Goal: Task Accomplishment & Management: Use online tool/utility

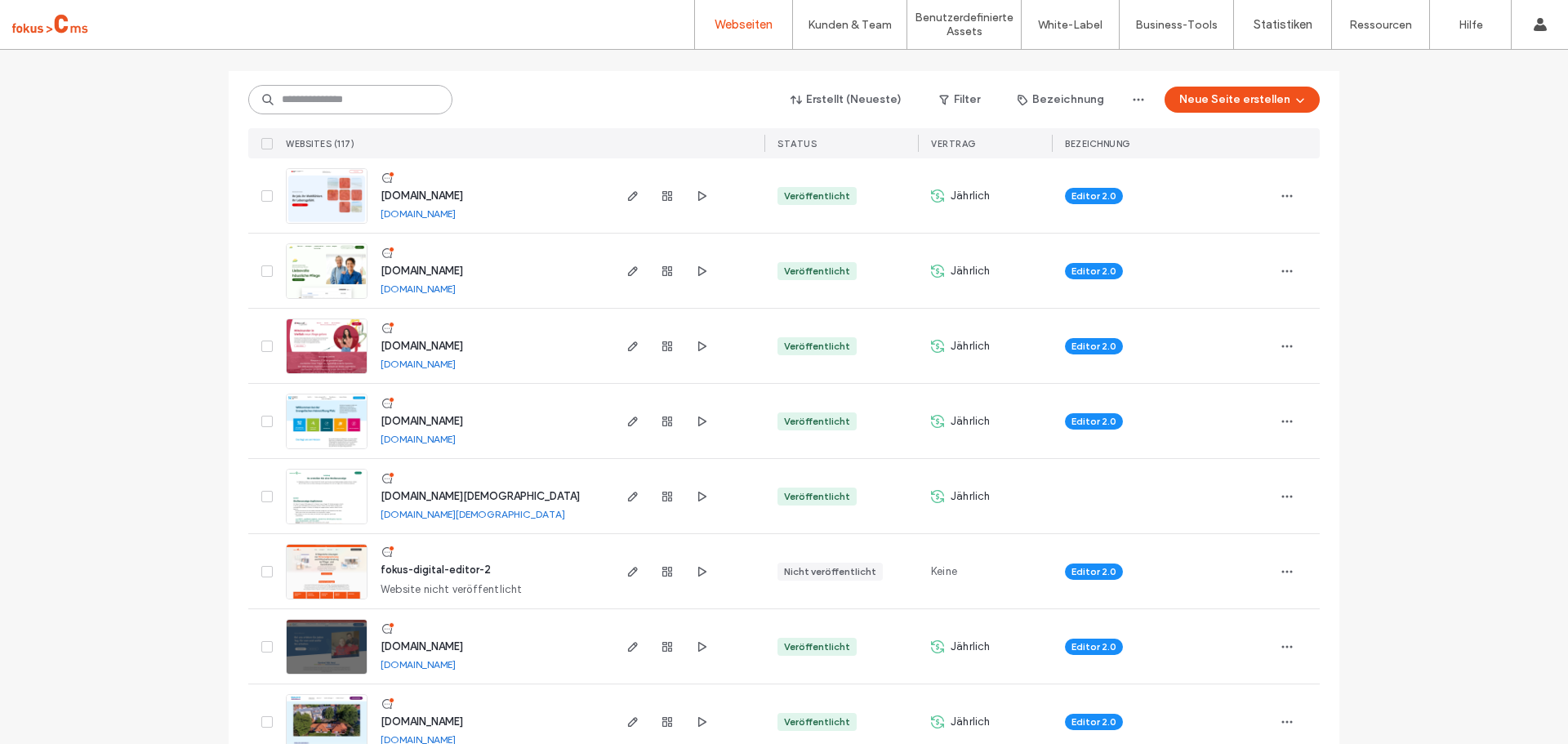
click at [298, 99] on input at bounding box center [350, 99] width 204 height 29
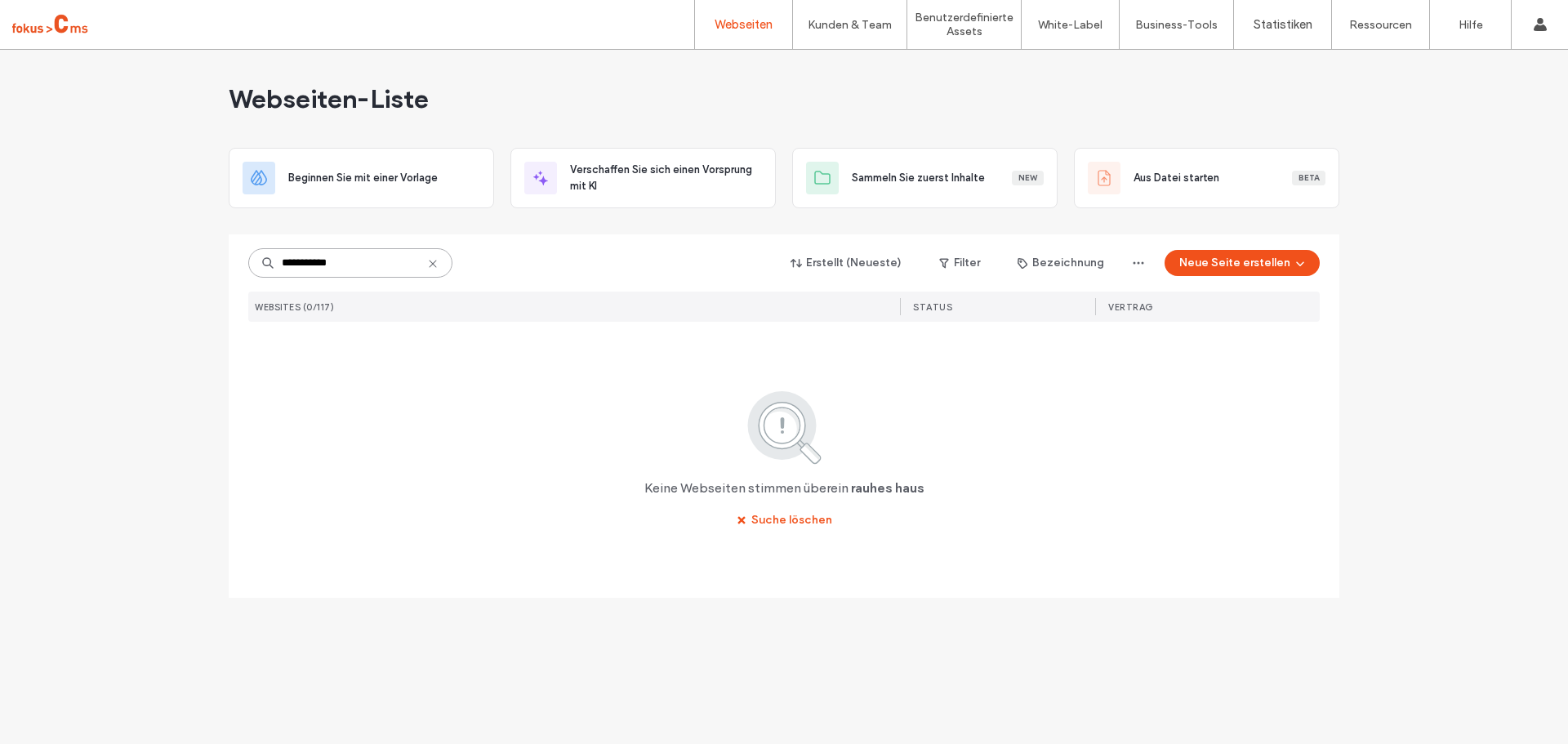
drag, startPoint x: 352, startPoint y: 260, endPoint x: 313, endPoint y: 266, distance: 39.5
click at [313, 266] on input "**********" at bounding box center [350, 262] width 204 height 29
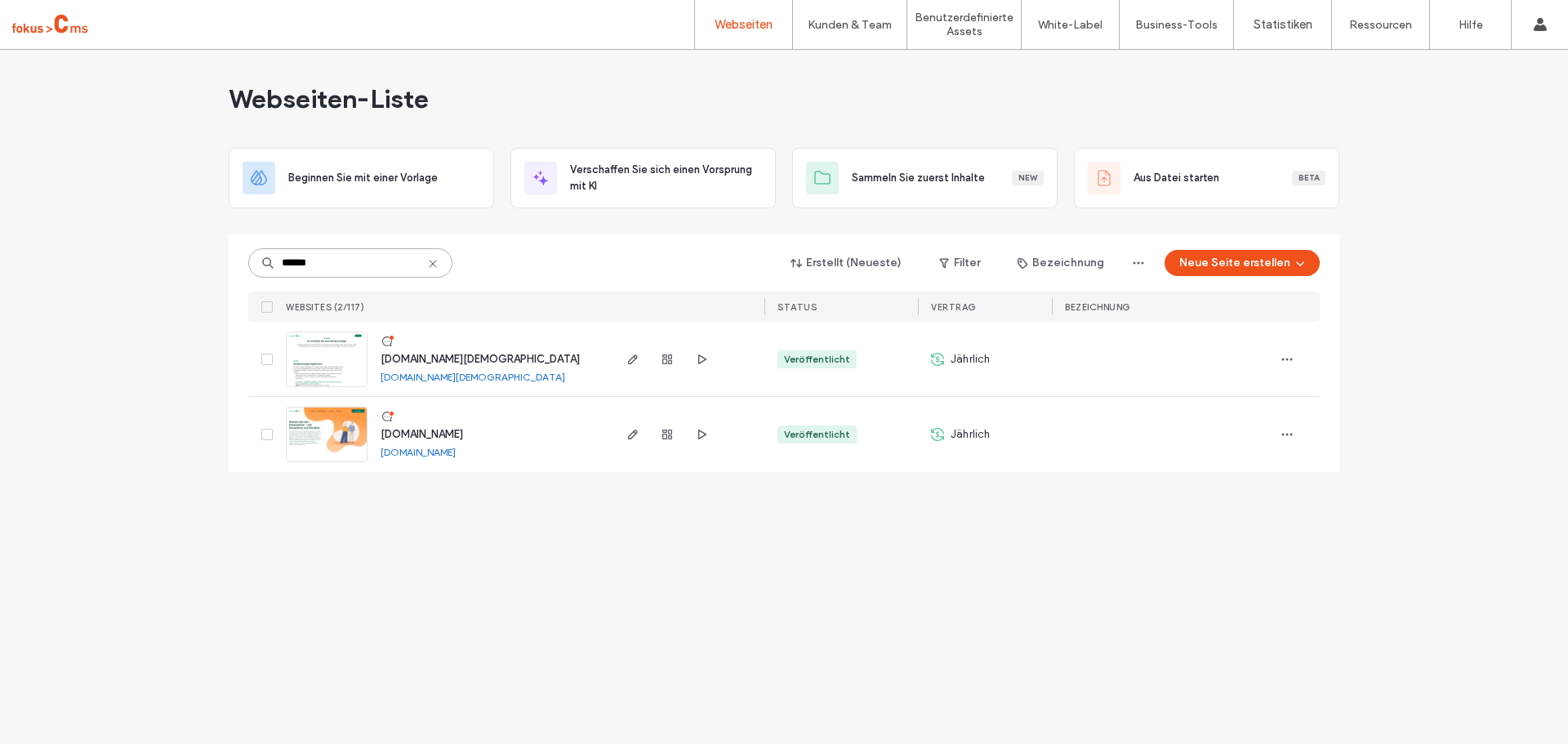
type input "******"
click at [450, 431] on span "[DOMAIN_NAME]" at bounding box center [422, 433] width 83 height 12
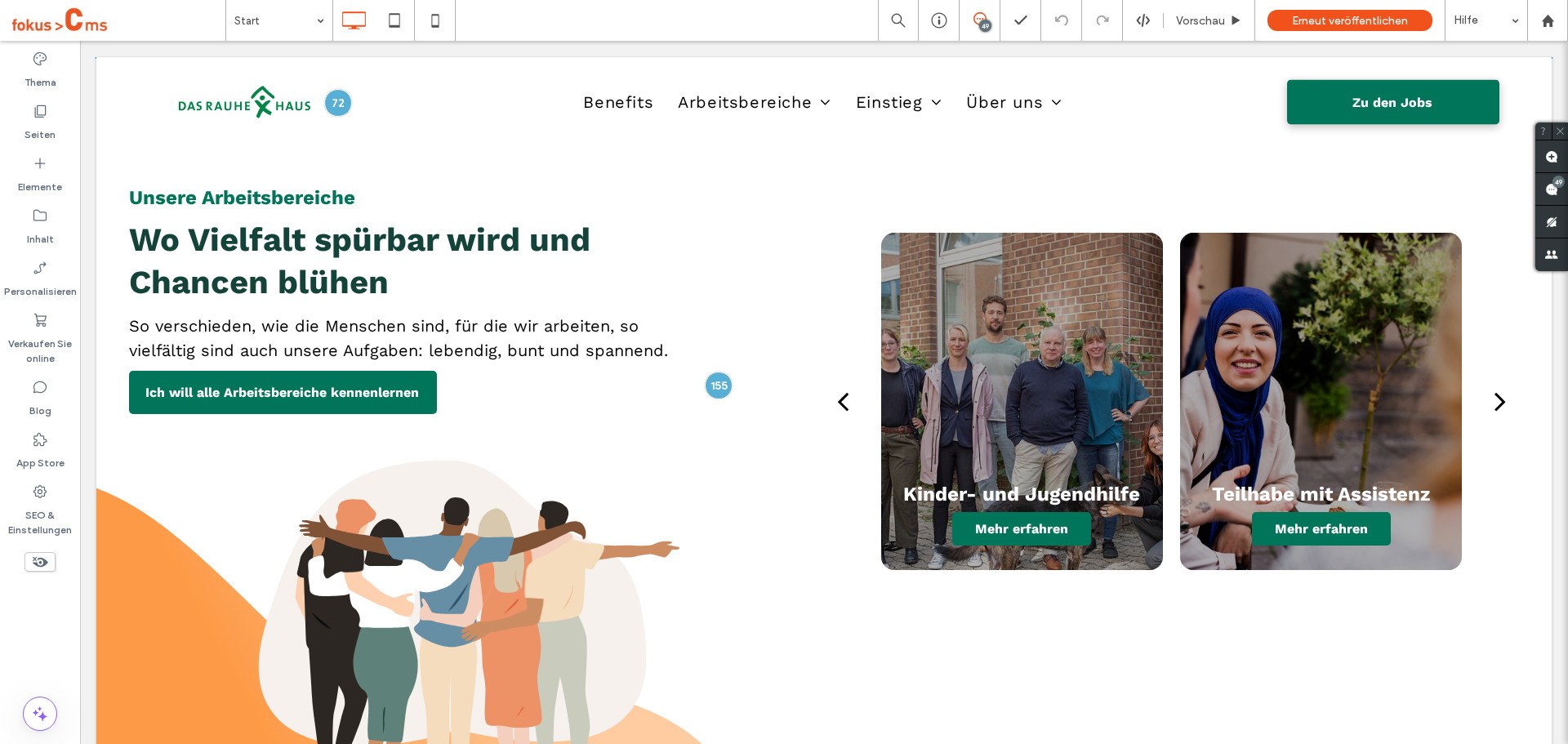
scroll to position [3681, 0]
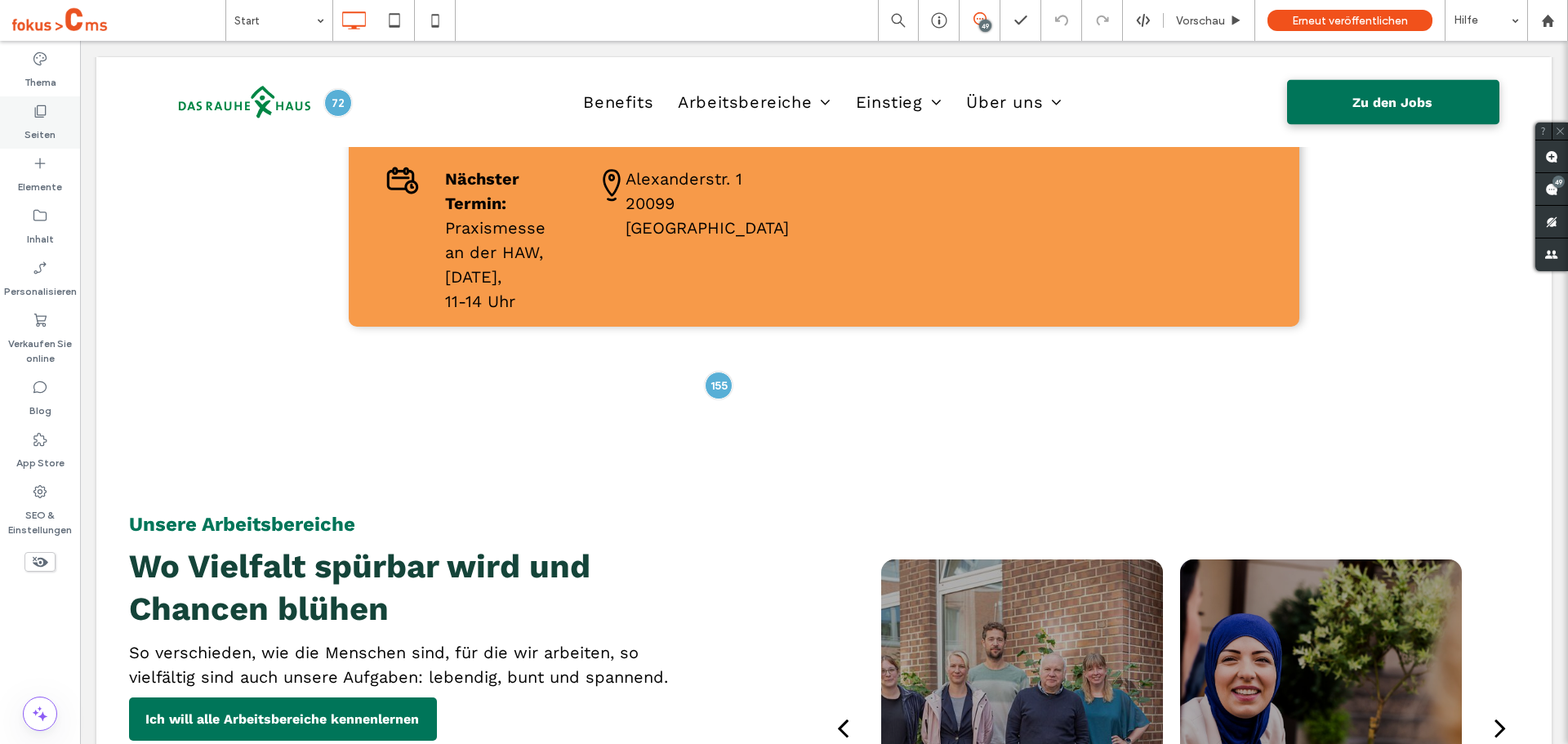
click at [22, 118] on div "Seiten" at bounding box center [40, 121] width 80 height 52
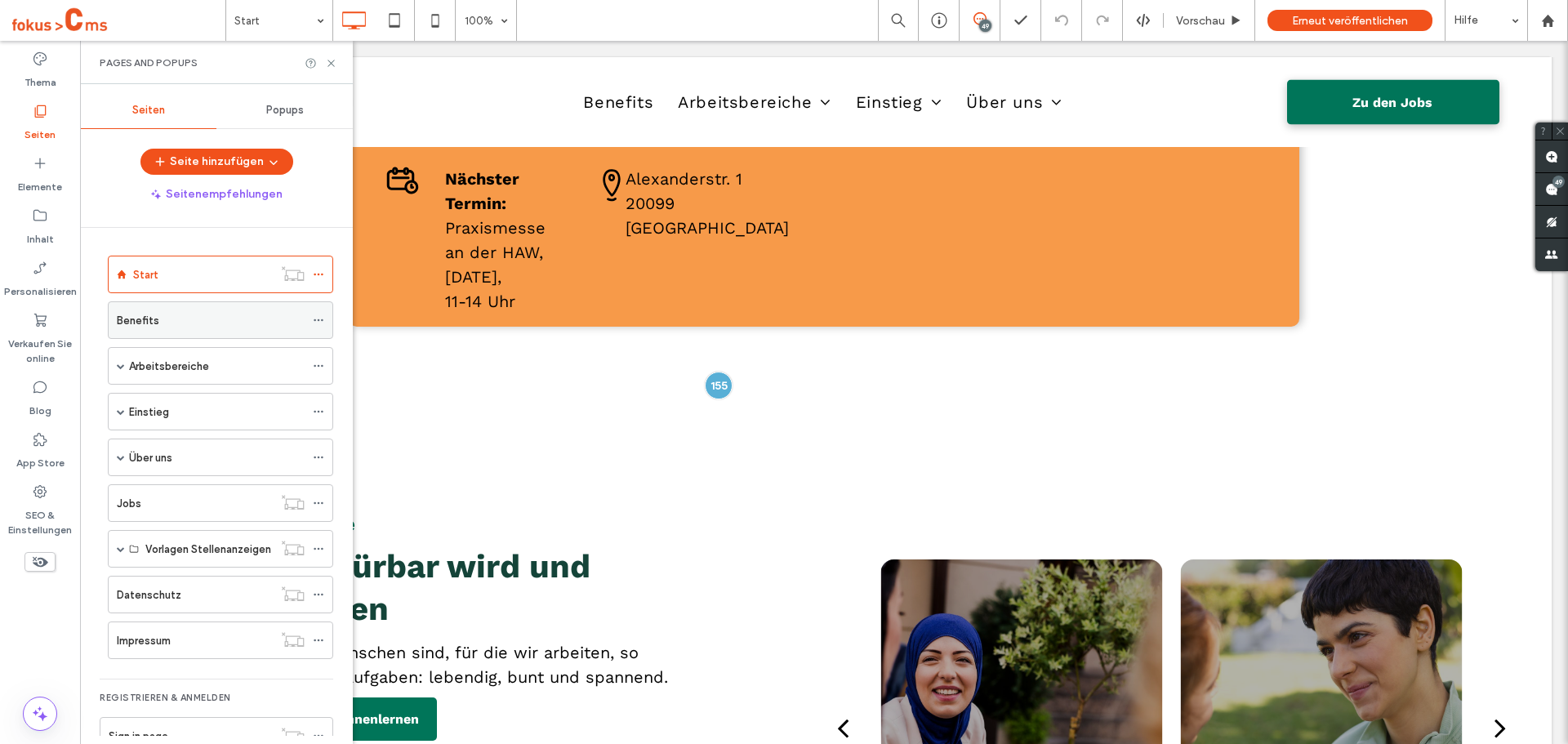
scroll to position [40, 0]
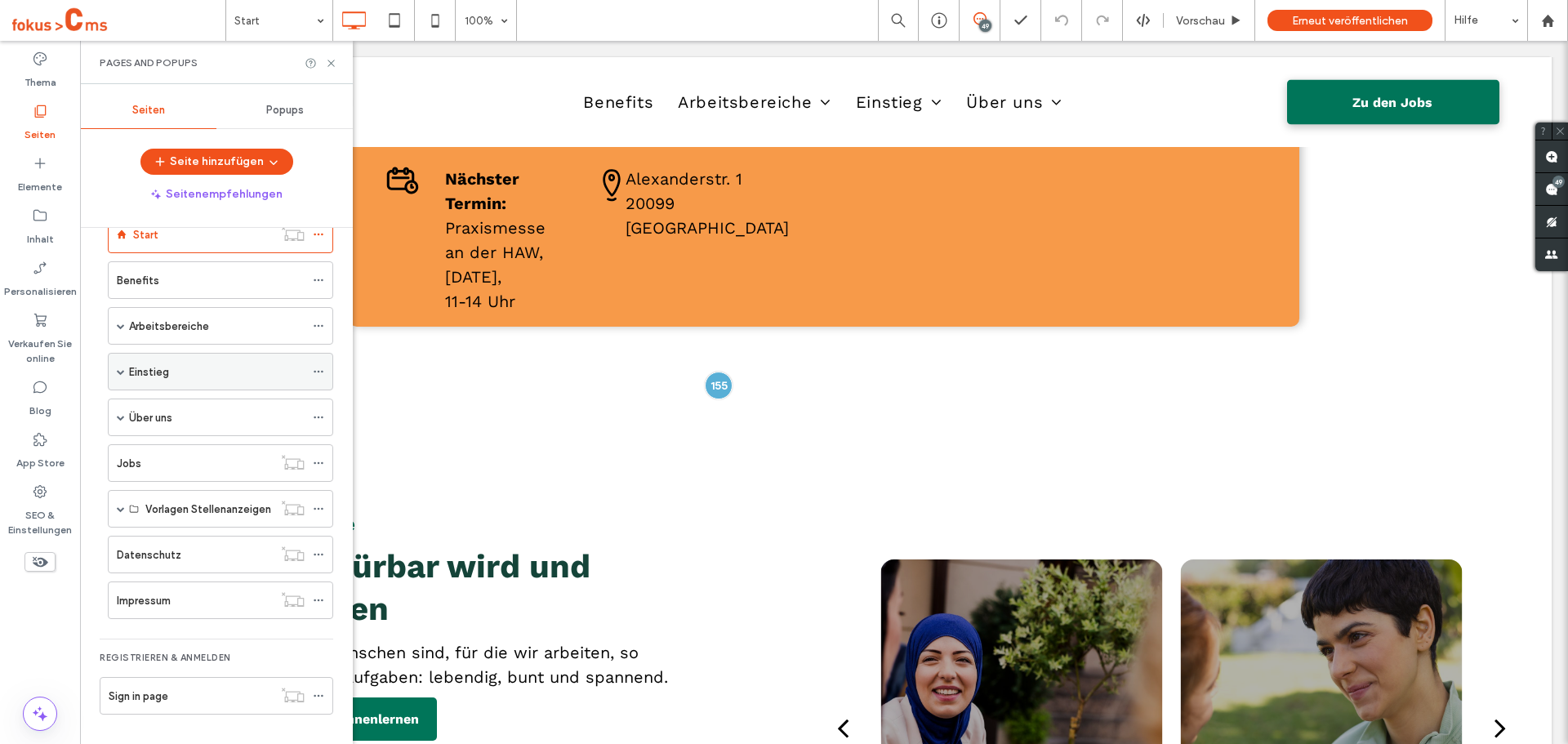
click at [118, 372] on span at bounding box center [121, 371] width 8 height 8
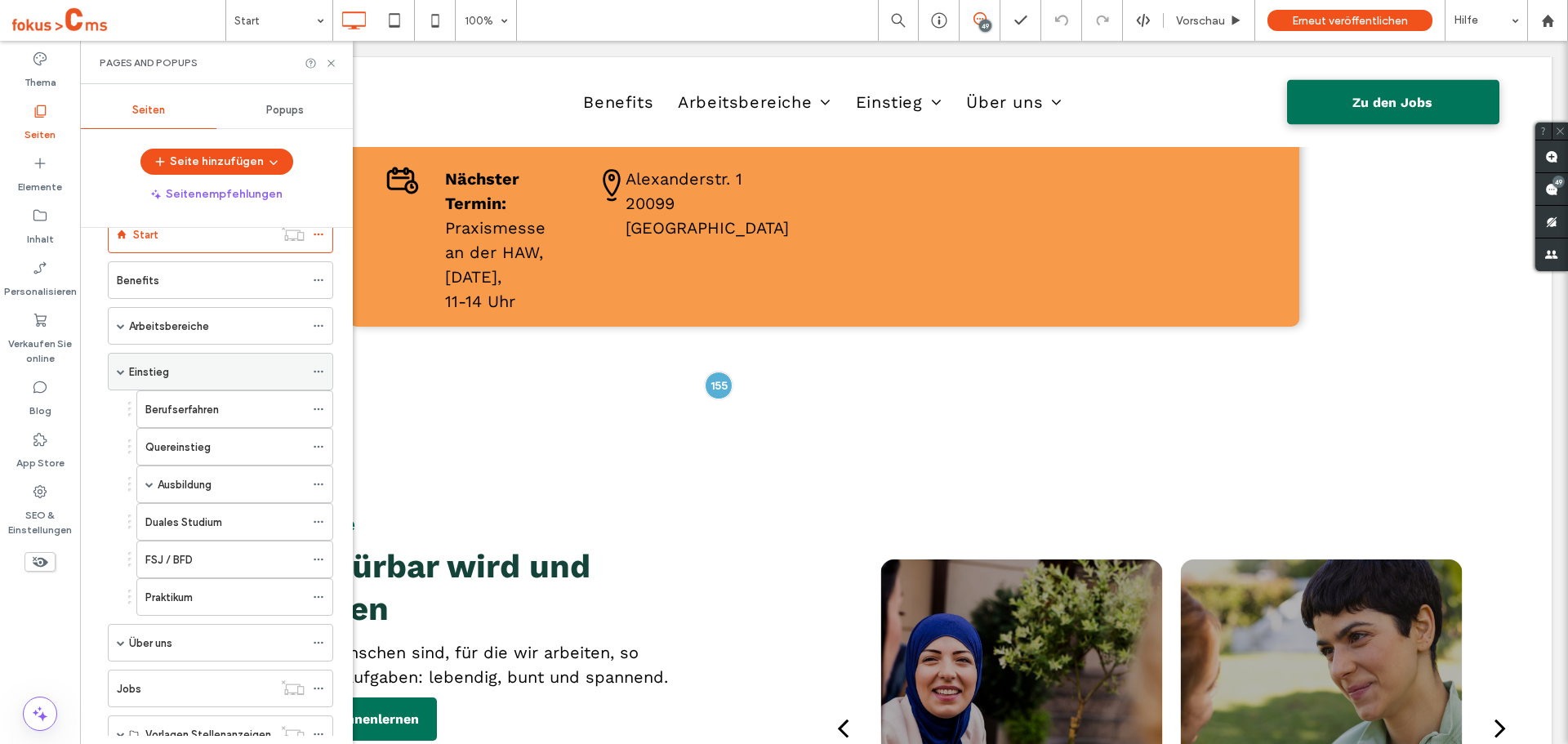
click at [120, 374] on span at bounding box center [121, 371] width 8 height 8
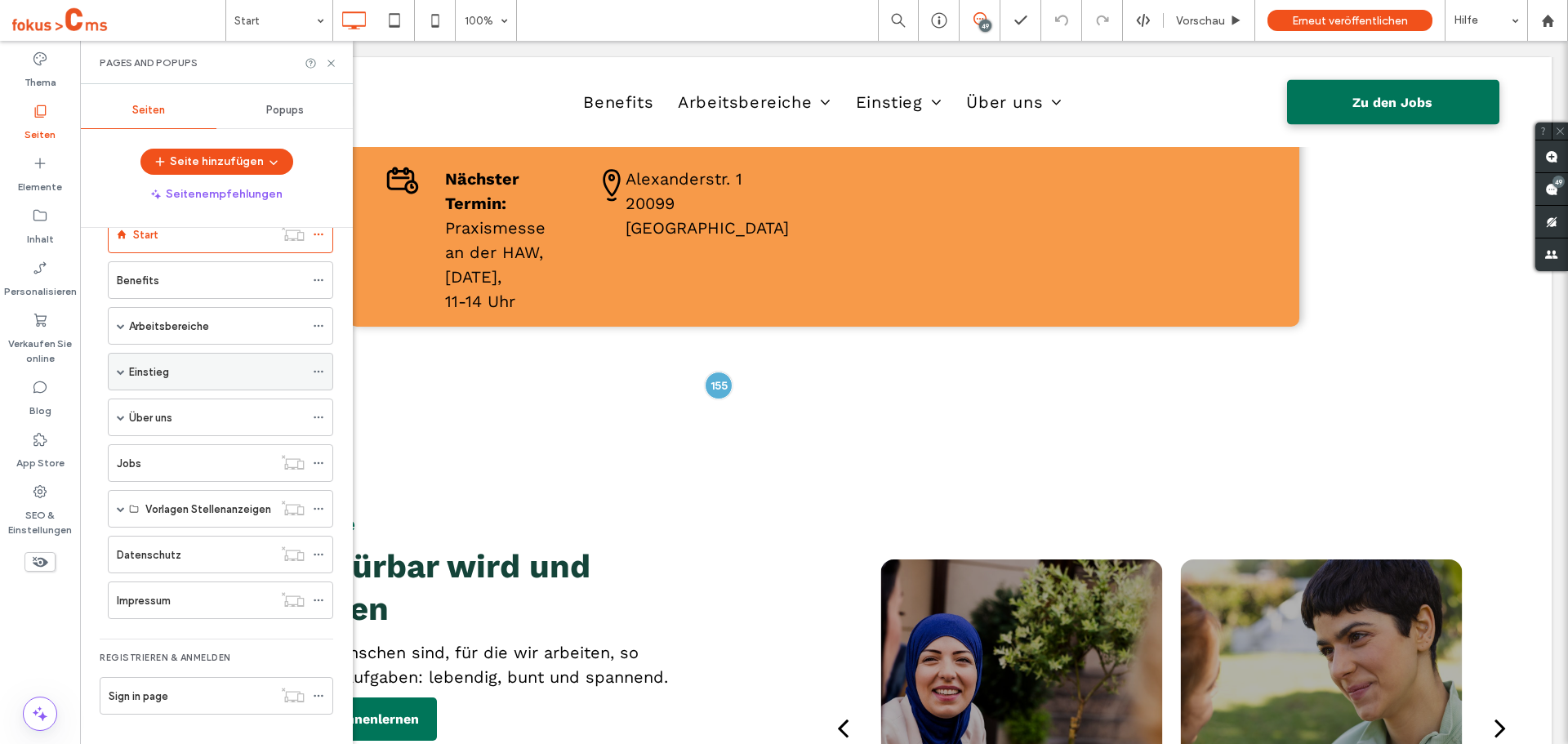
click at [122, 370] on span at bounding box center [121, 371] width 8 height 8
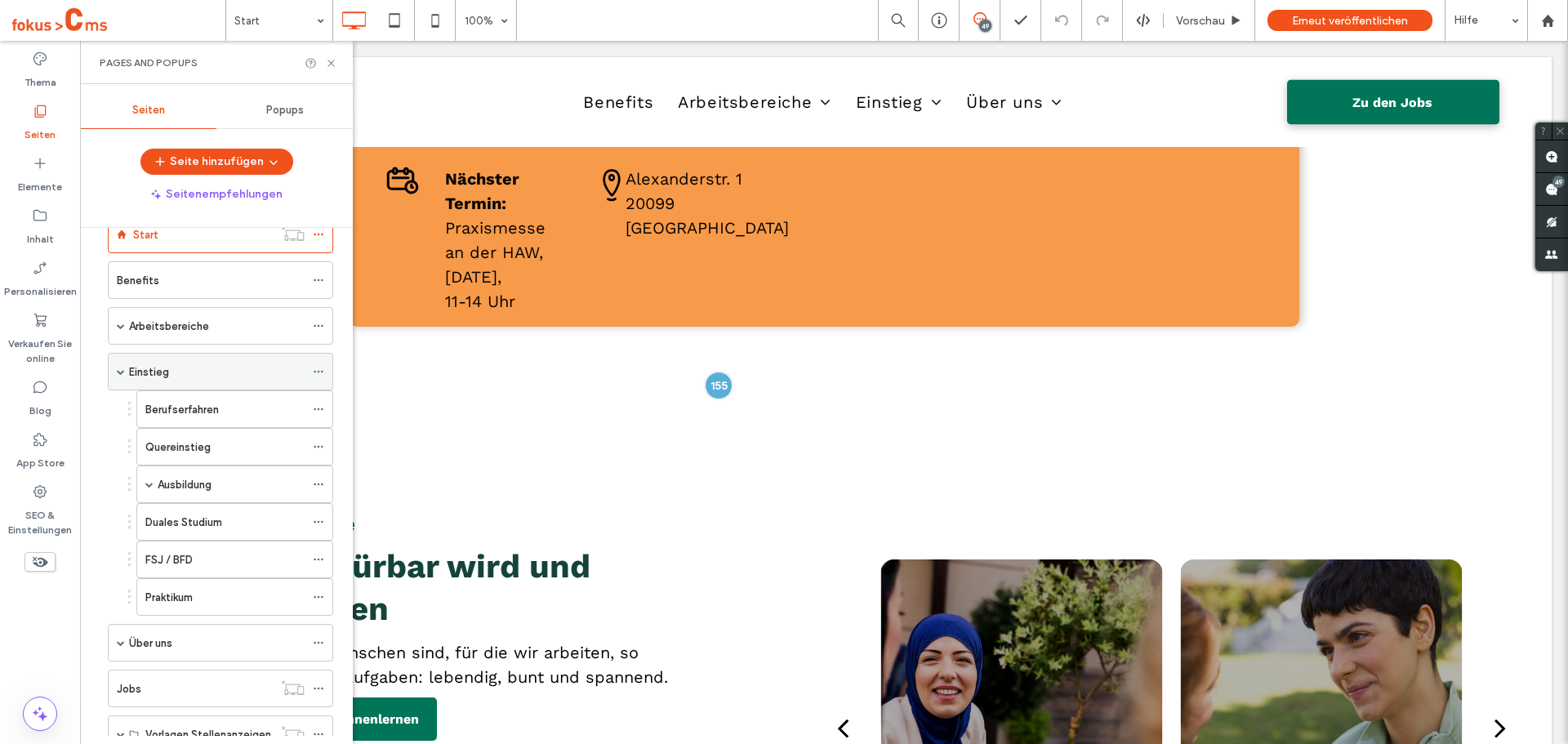
click at [122, 375] on span at bounding box center [121, 371] width 8 height 8
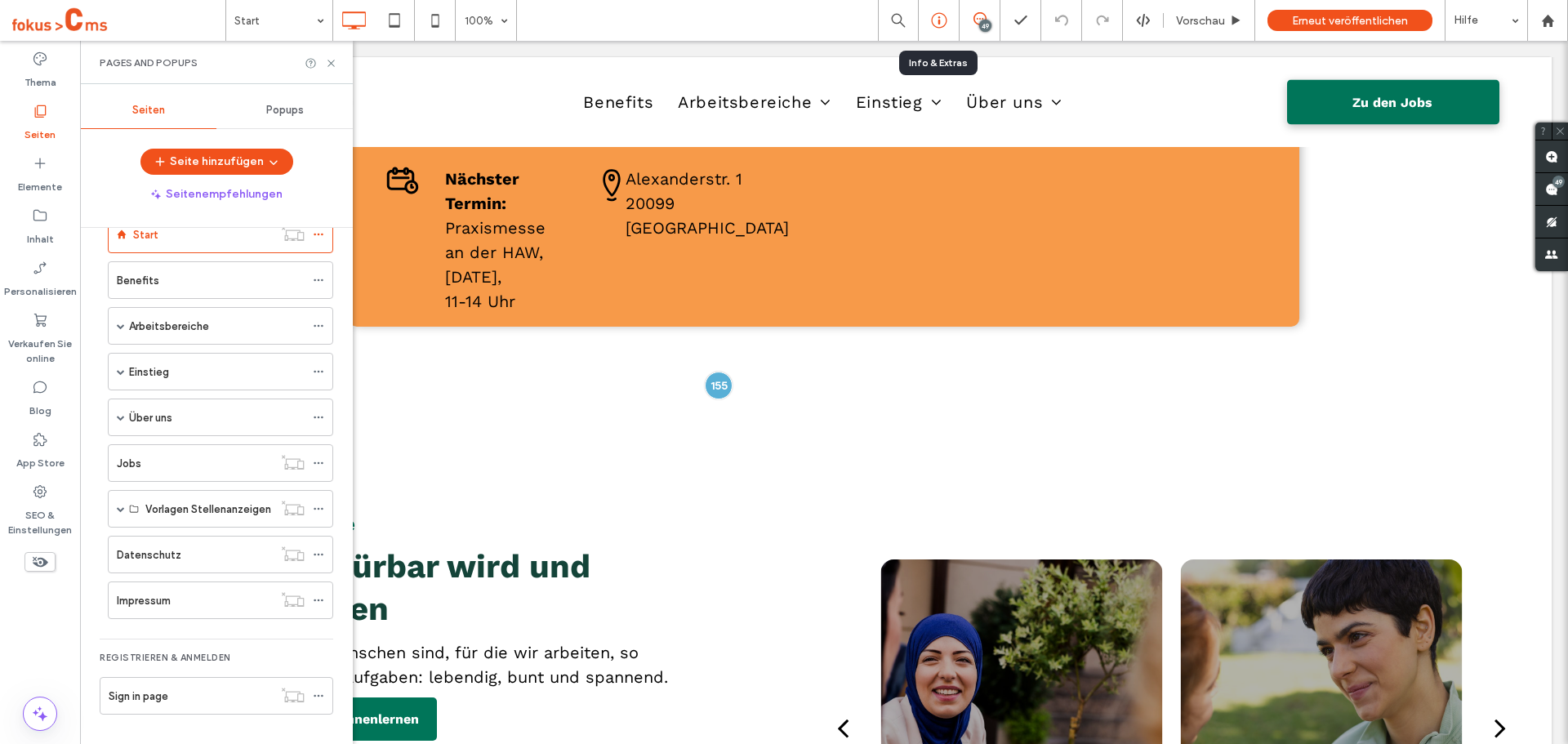
click at [936, 22] on use at bounding box center [939, 21] width 15 height 15
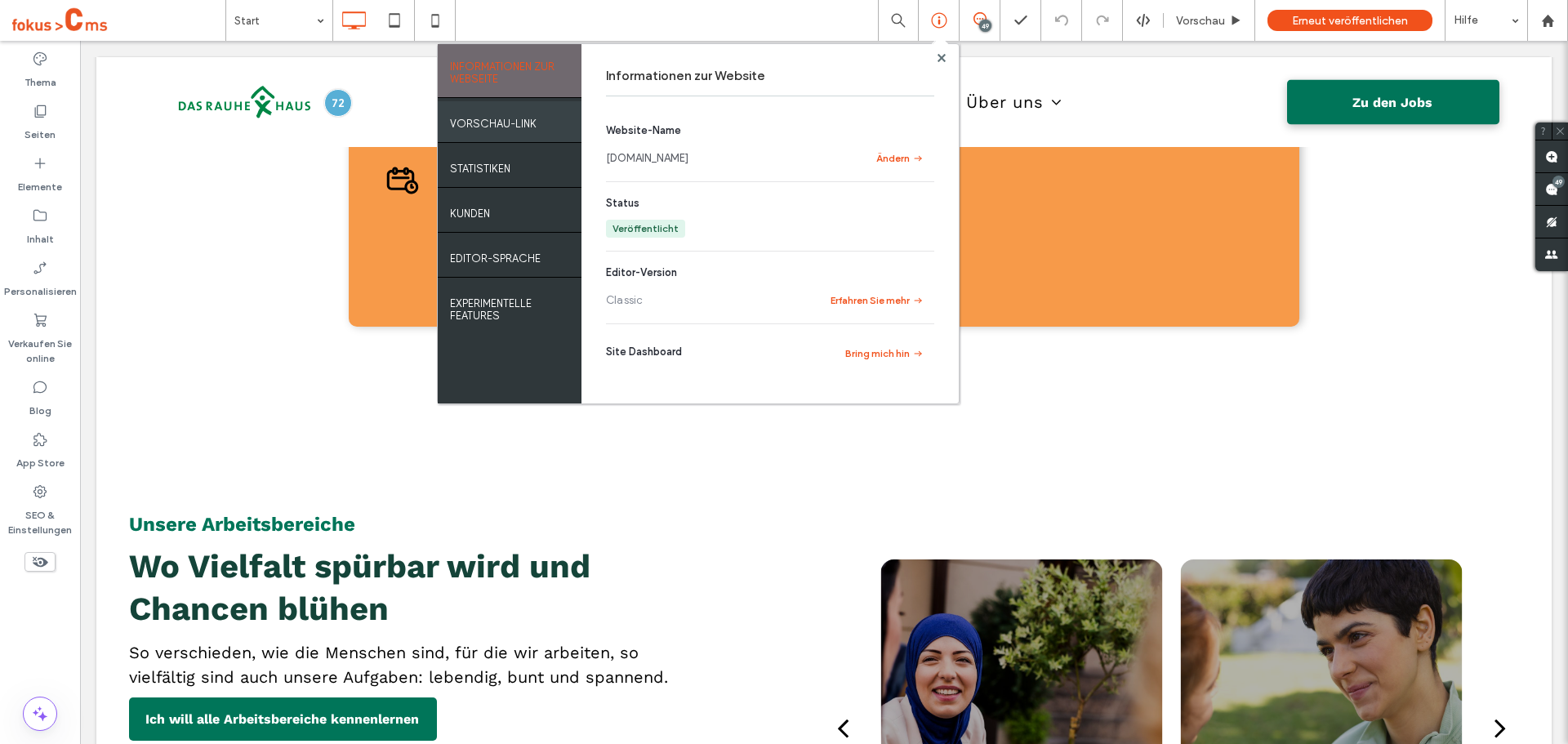
click at [497, 121] on label "VORSCHAU-LINK" at bounding box center [494, 120] width 87 height 21
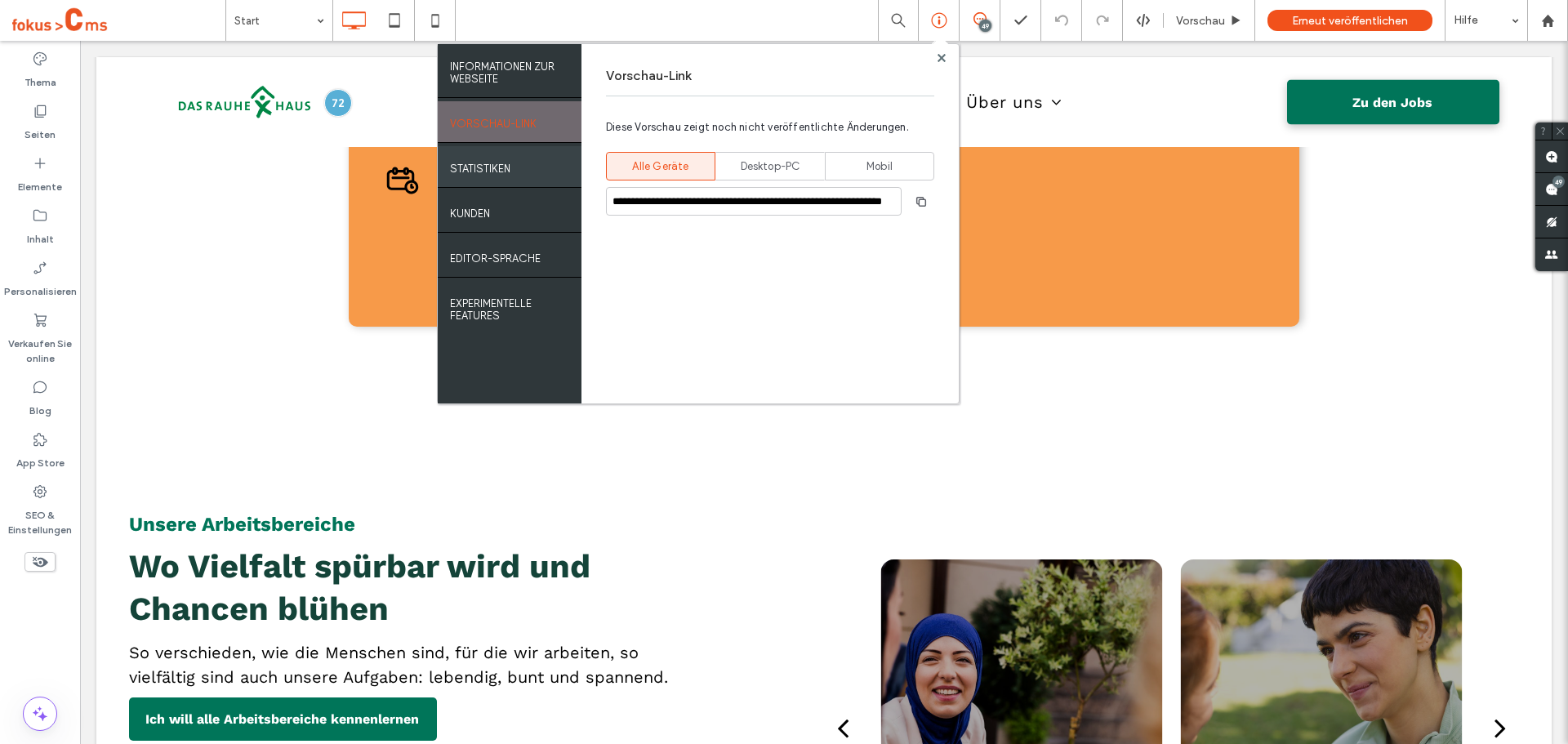
click at [496, 161] on label "STATISTIKEN" at bounding box center [481, 165] width 60 height 21
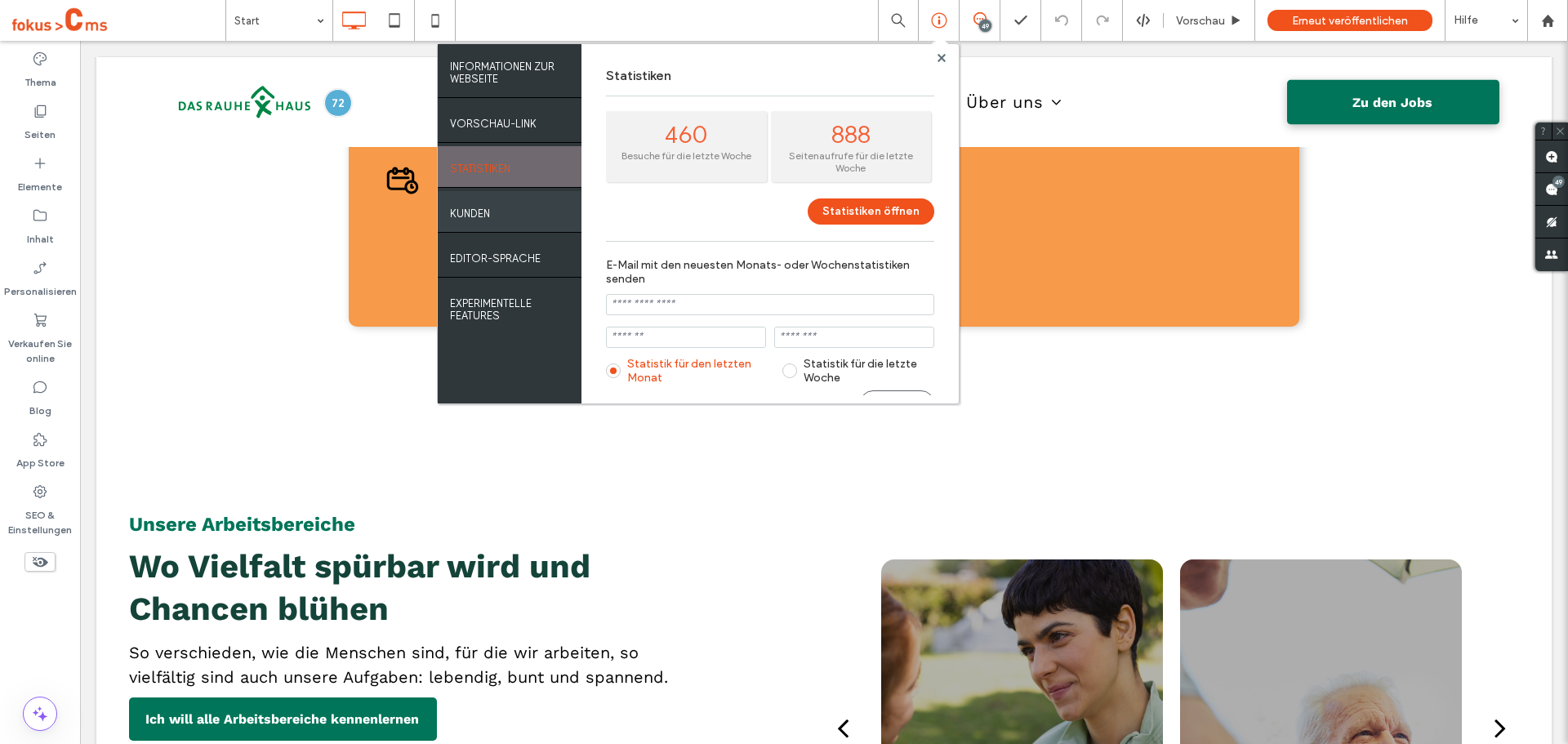
click at [487, 210] on label "Kunden" at bounding box center [470, 209] width 40 height 21
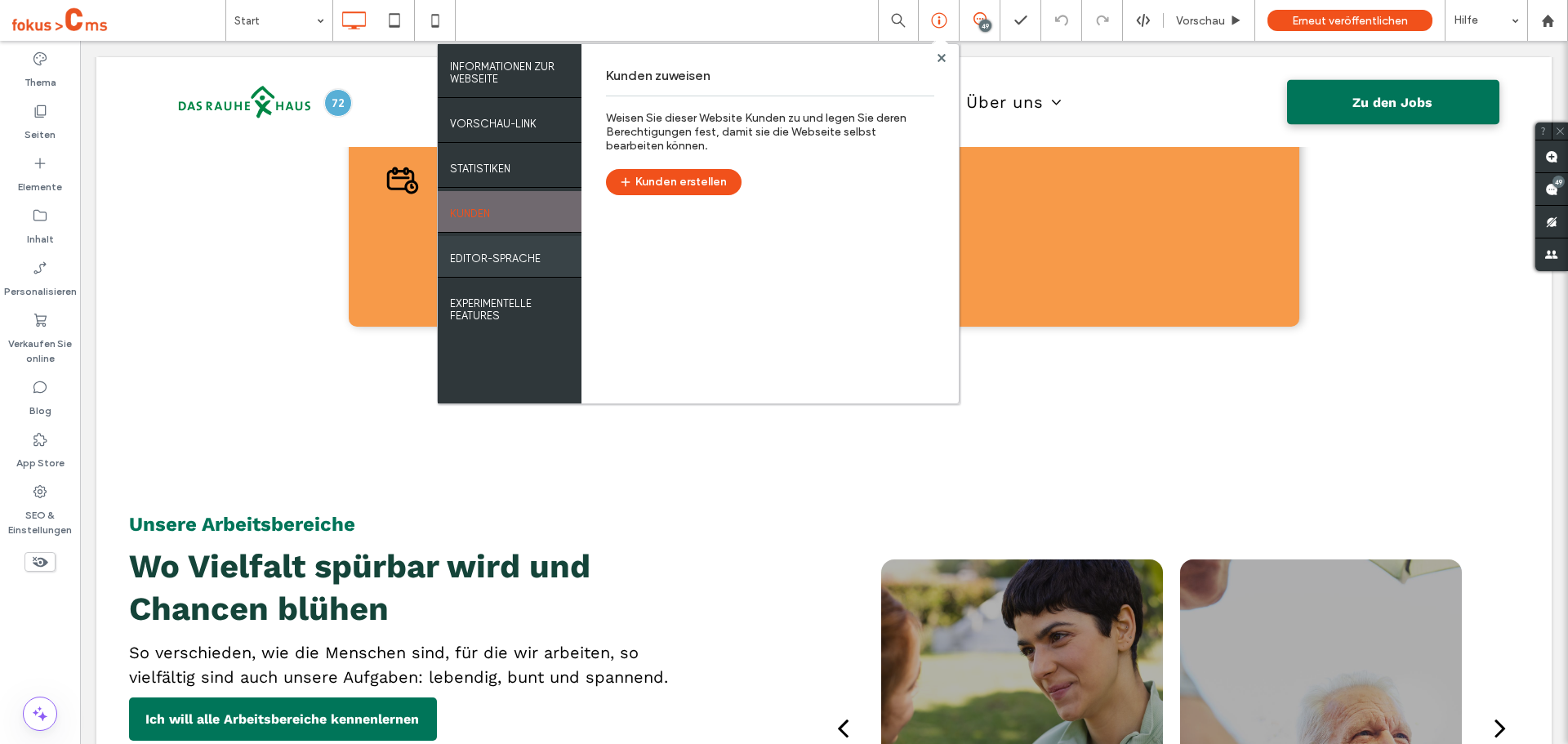
click at [499, 242] on div "EDITOR-SPRACHE" at bounding box center [510, 255] width 144 height 40
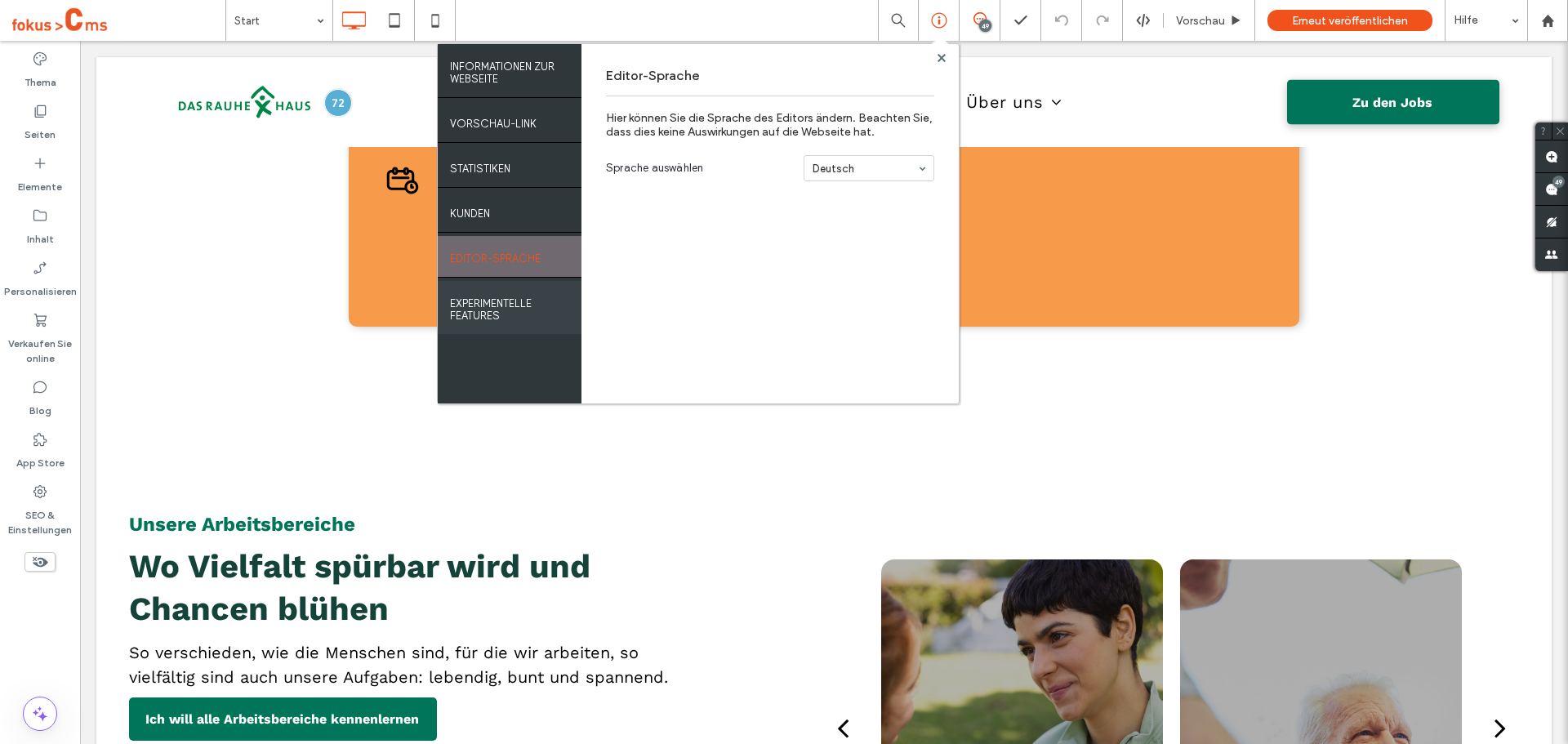
click at [499, 297] on label "Experimentelle Features" at bounding box center [510, 305] width 120 height 33
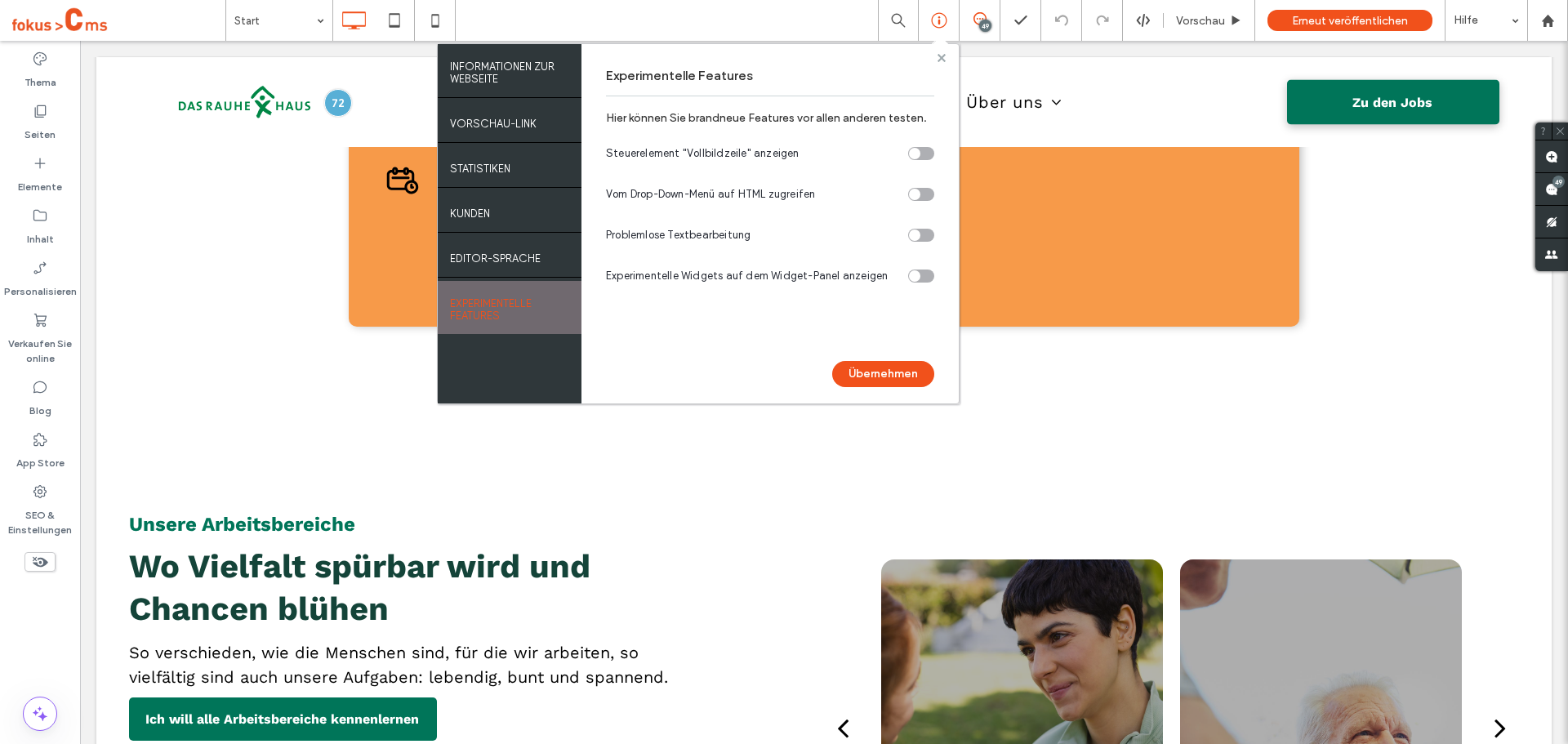
click at [941, 61] on use at bounding box center [940, 57] width 8 height 8
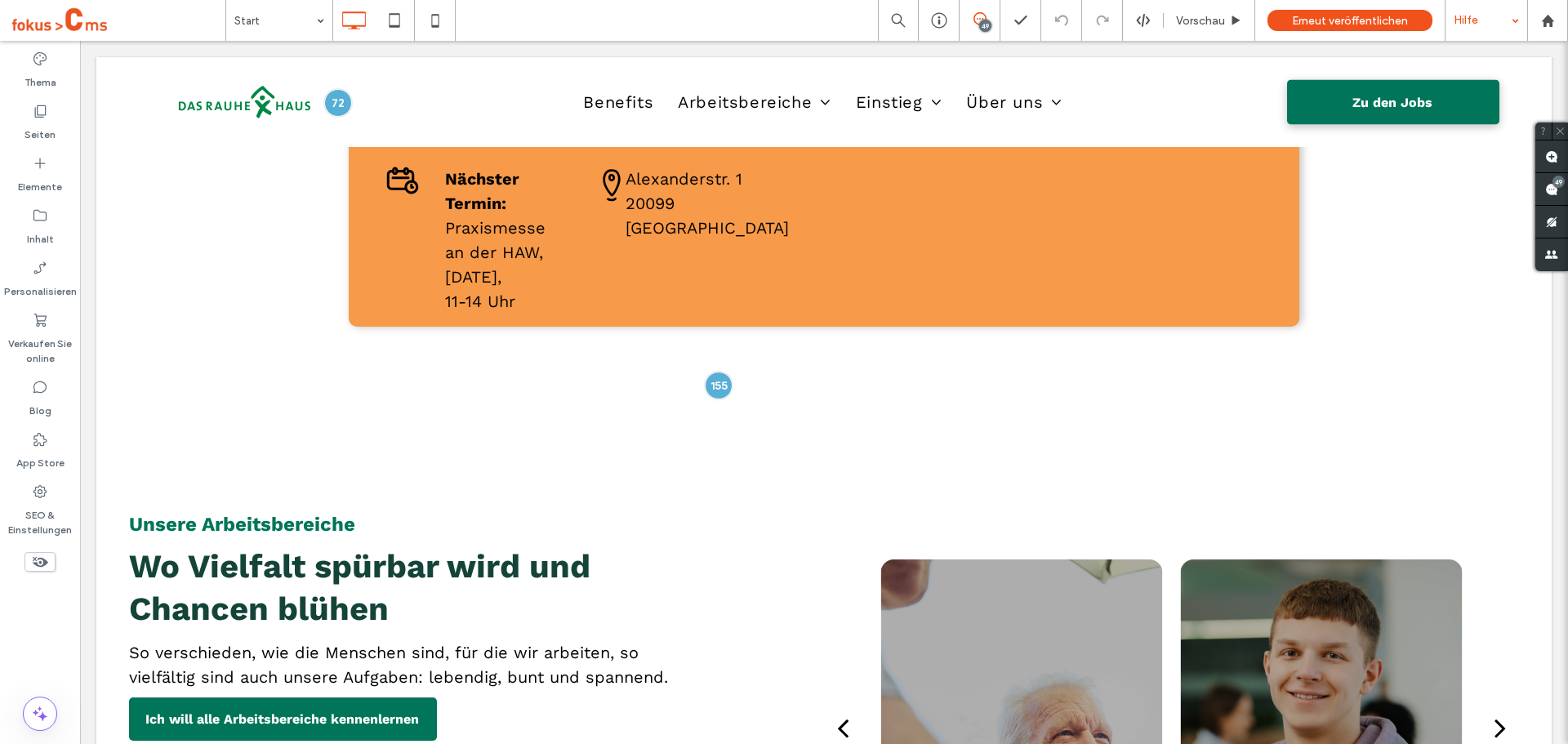
click at [1497, 40] on div "Hilfe" at bounding box center [1486, 20] width 82 height 40
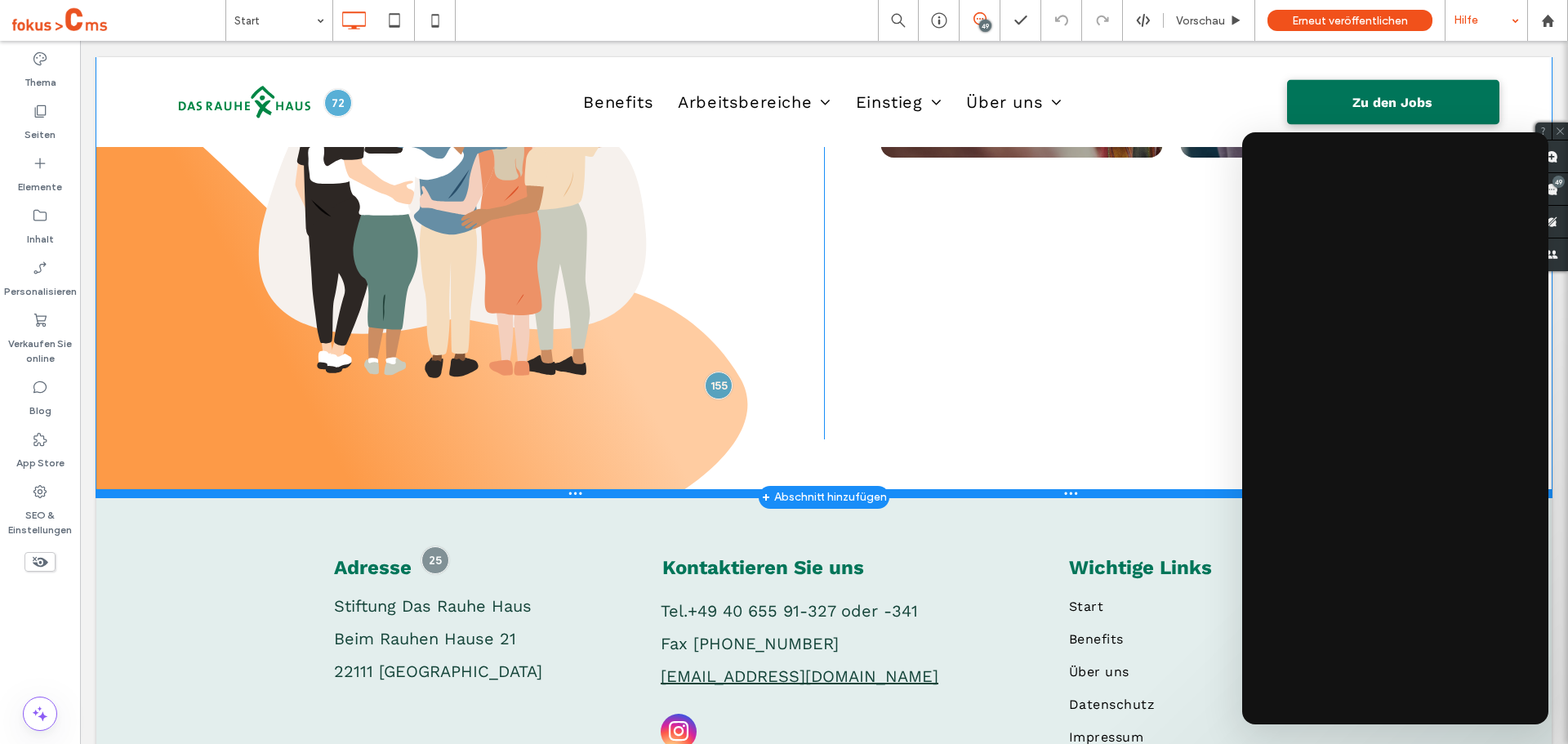
scroll to position [4497, 0]
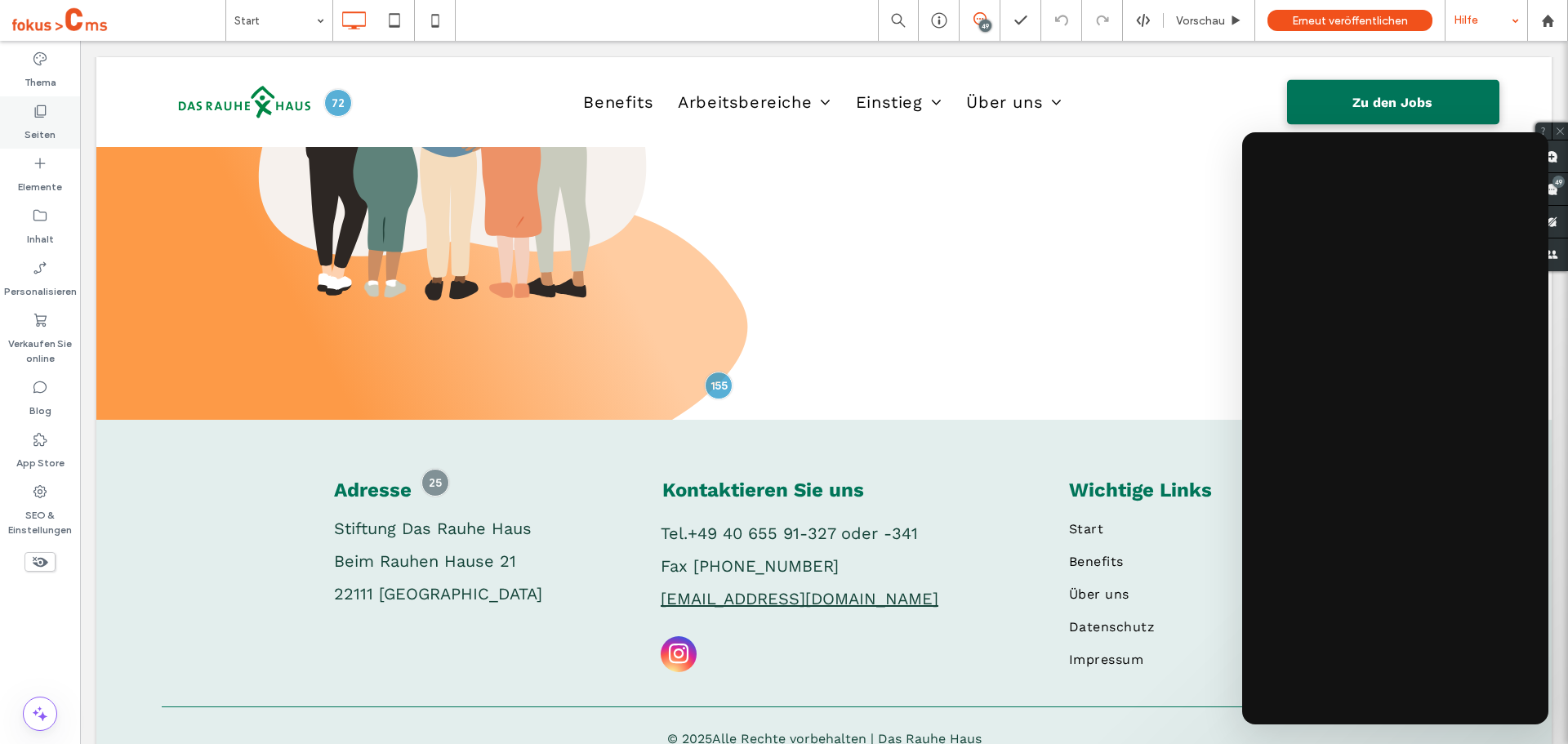
click at [37, 118] on use at bounding box center [41, 111] width 11 height 12
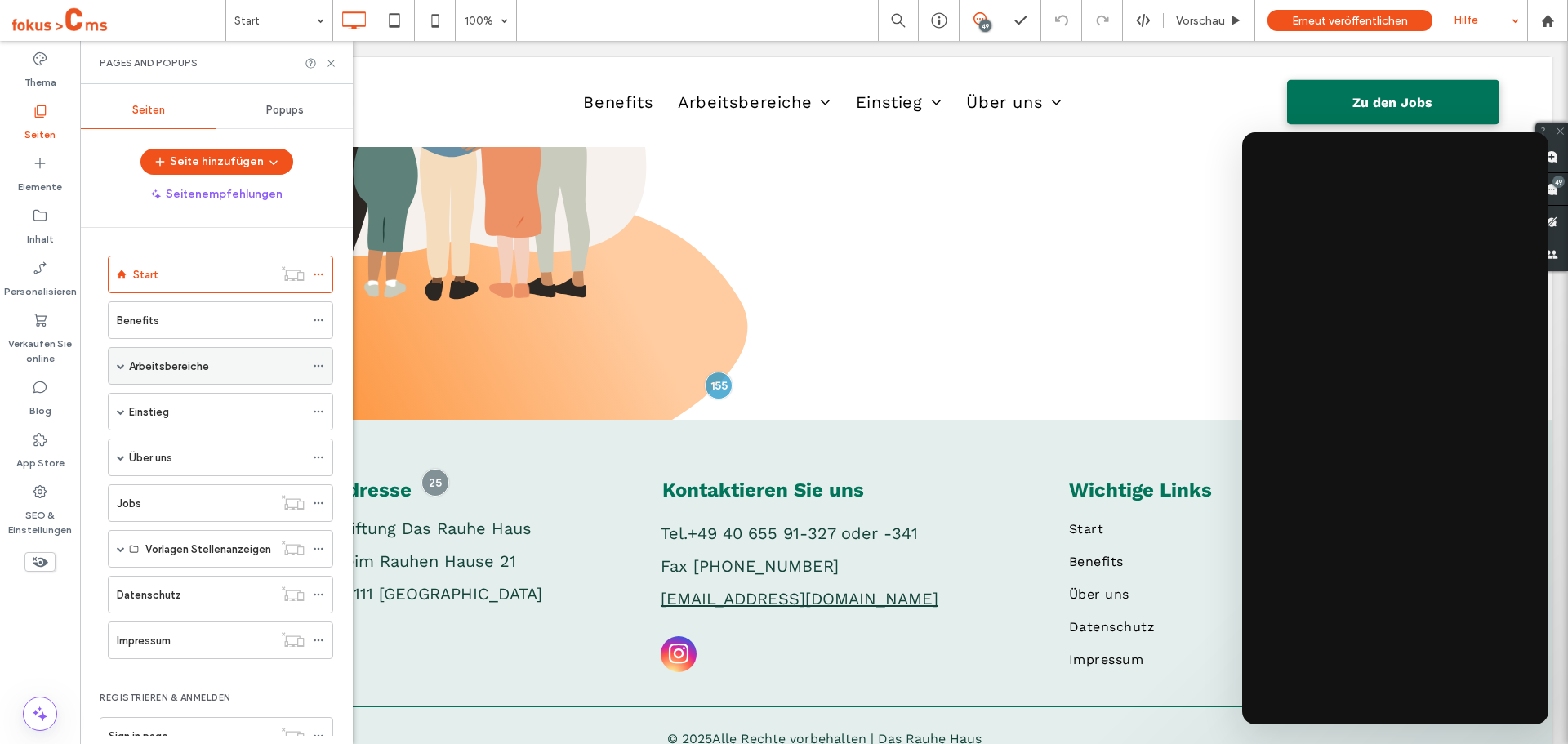
click at [120, 368] on span at bounding box center [121, 365] width 8 height 8
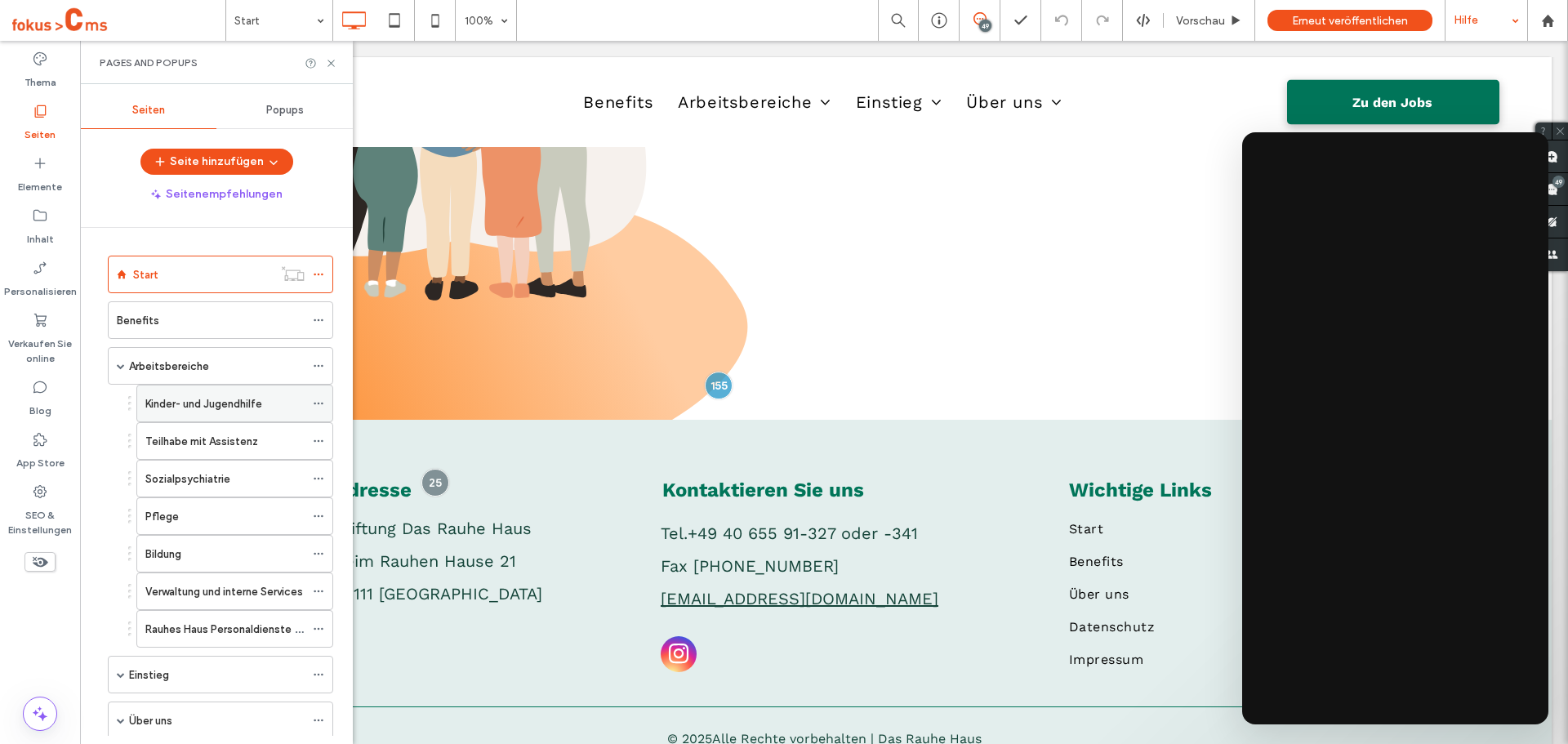
click at [204, 406] on label "Kinder- und Jugendhilfe" at bounding box center [204, 403] width 117 height 28
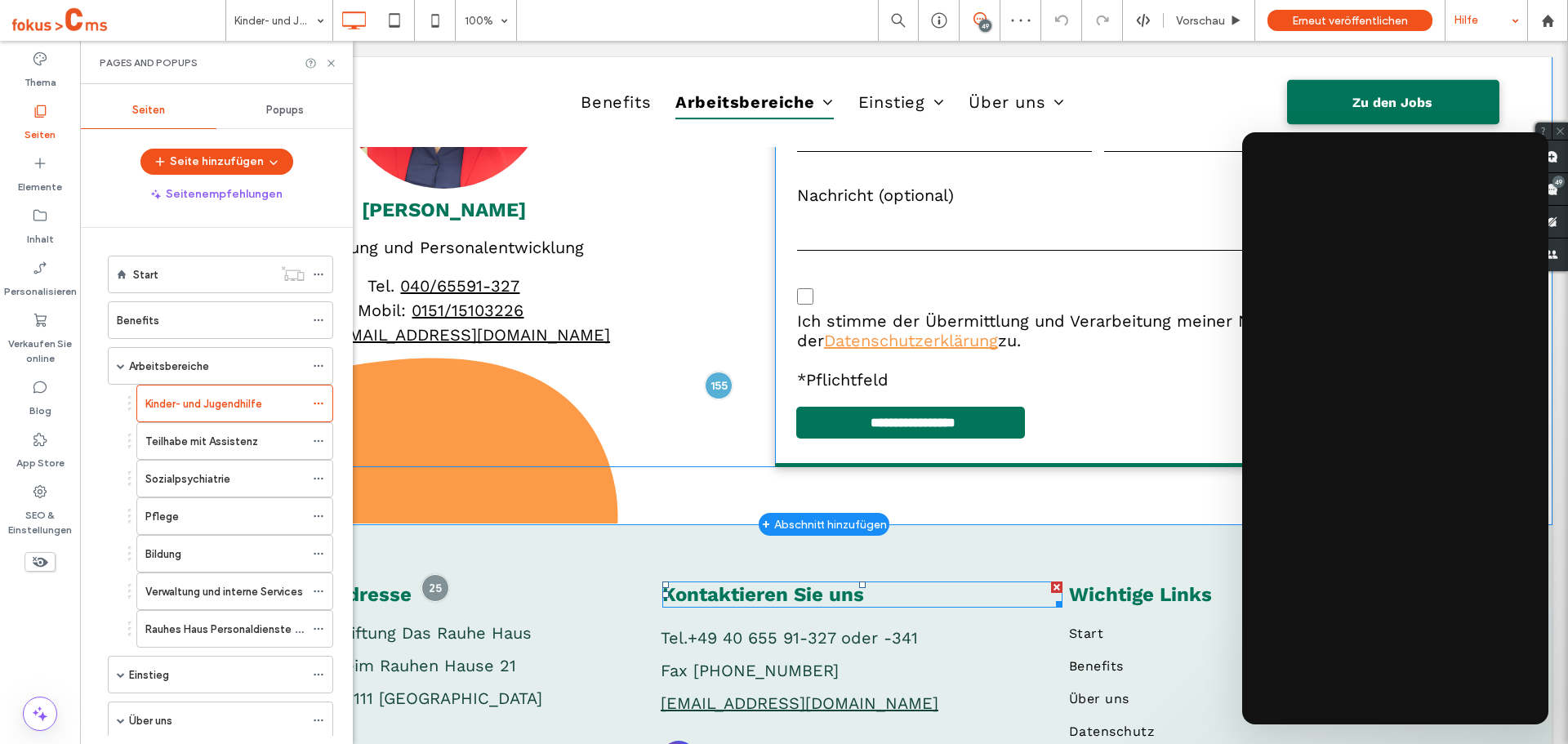
scroll to position [4130, 0]
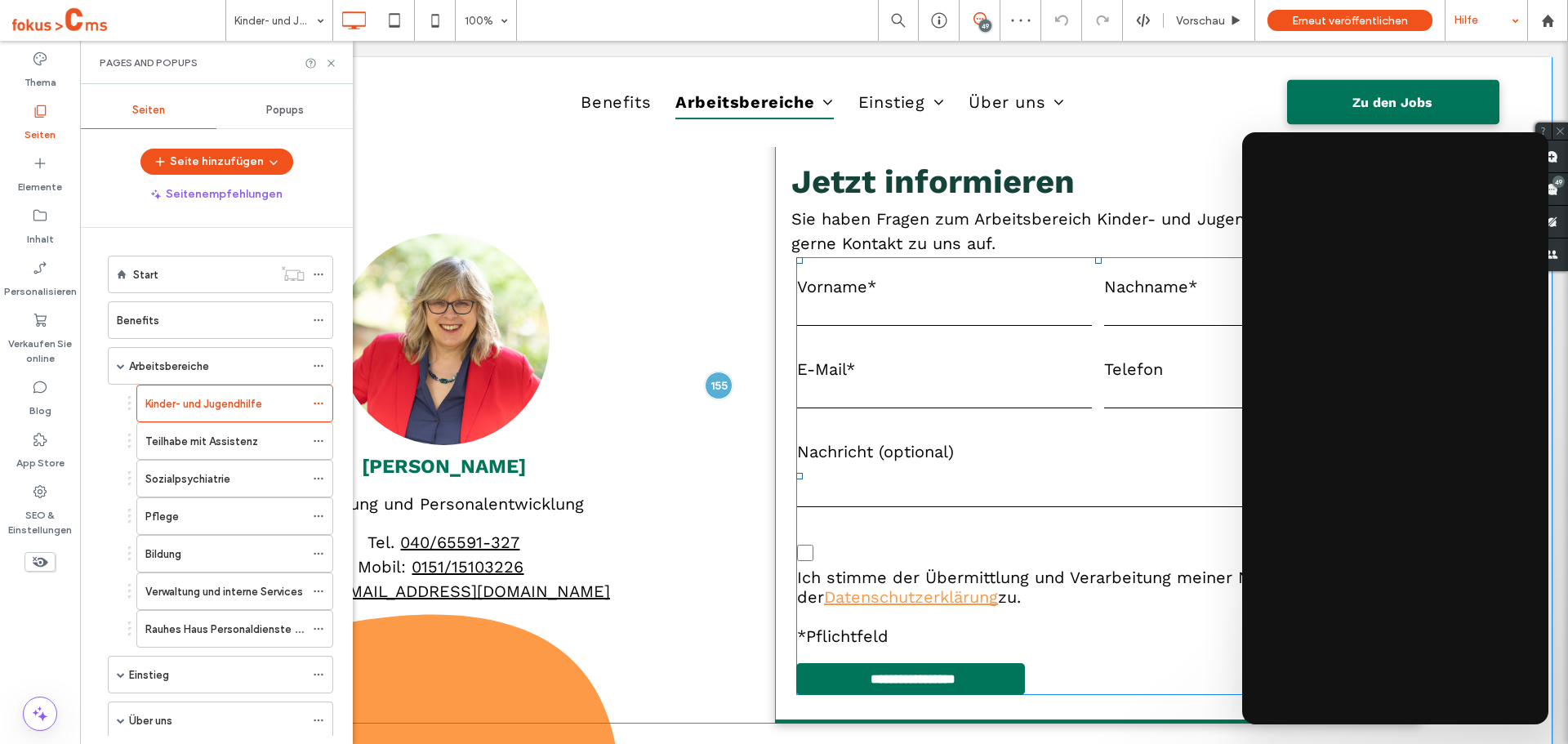
click at [912, 403] on input "email" at bounding box center [944, 396] width 295 height 24
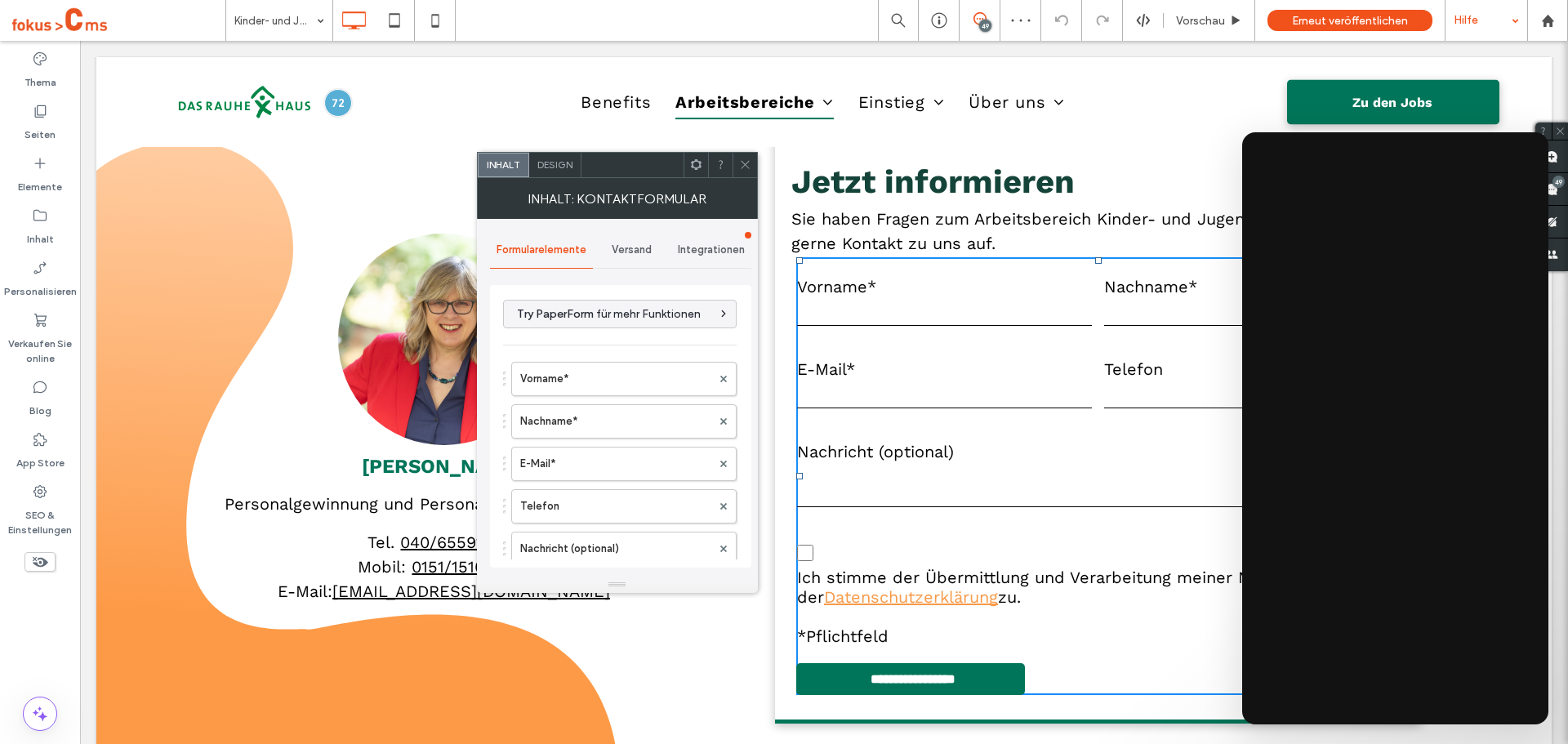
click at [634, 248] on span "Versand" at bounding box center [631, 250] width 40 height 13
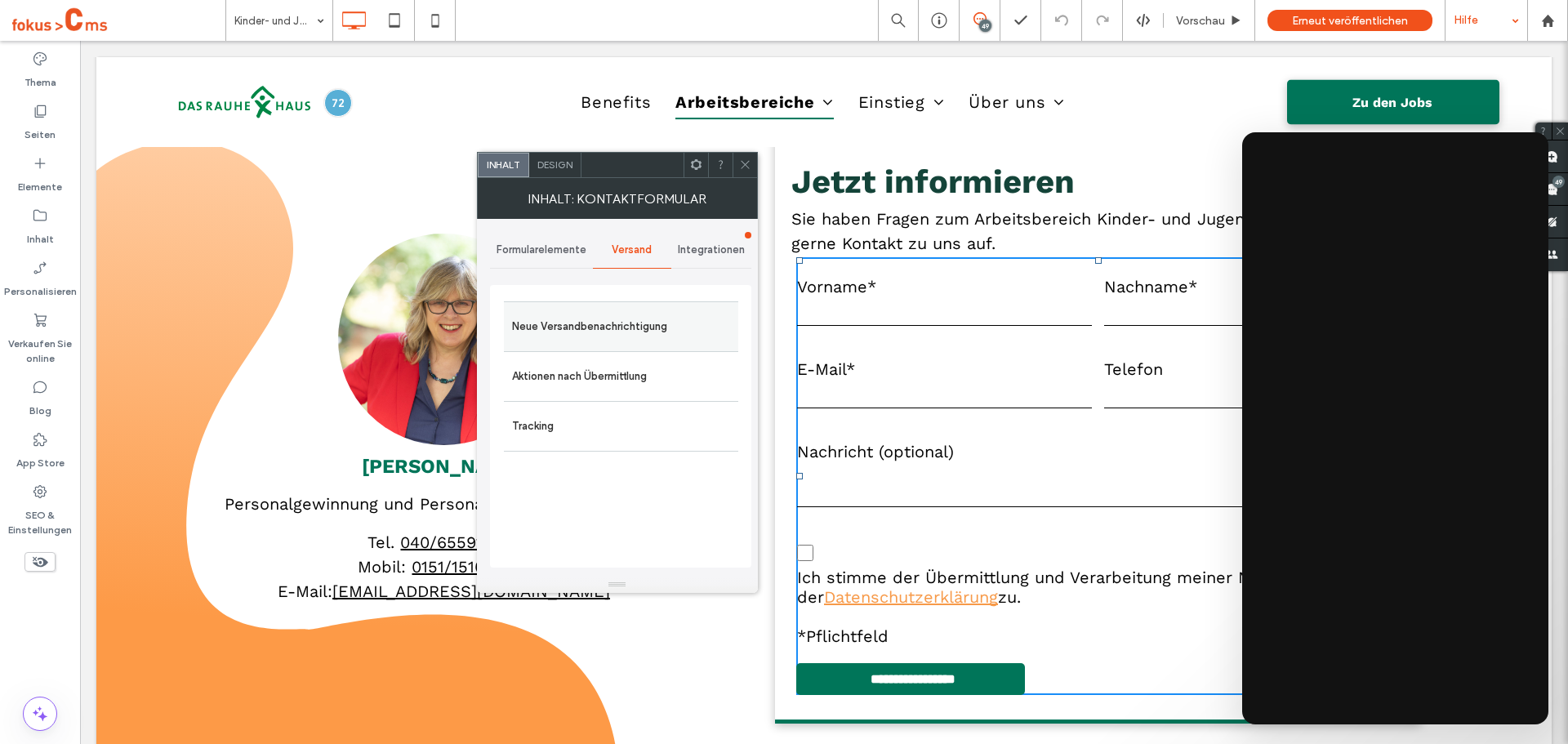
click at [615, 310] on label "Neue Versandbenachrichtigung" at bounding box center [620, 326] width 218 height 33
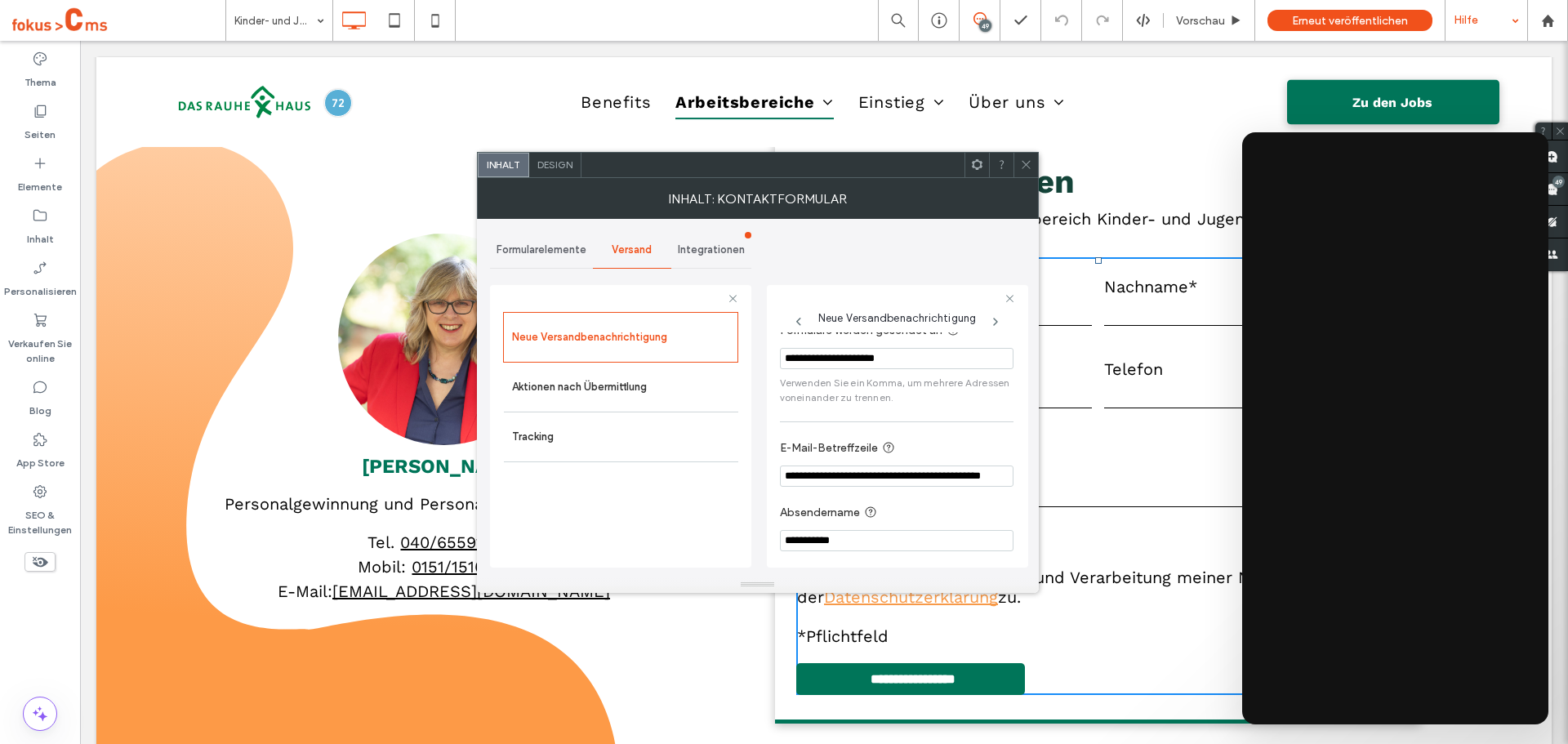
scroll to position [29, 0]
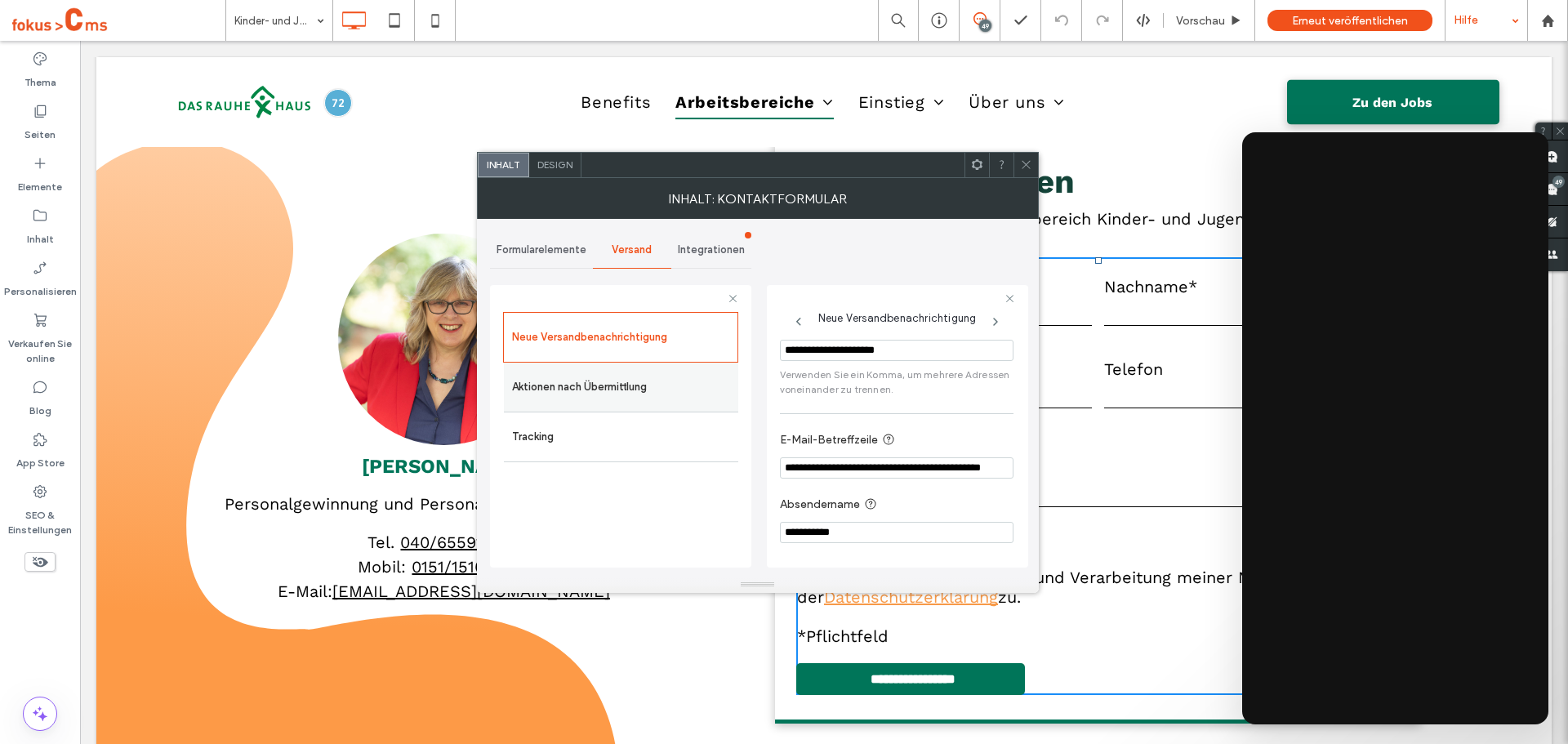
click at [656, 375] on label "Aktionen nach Übermittlung" at bounding box center [620, 386] width 218 height 33
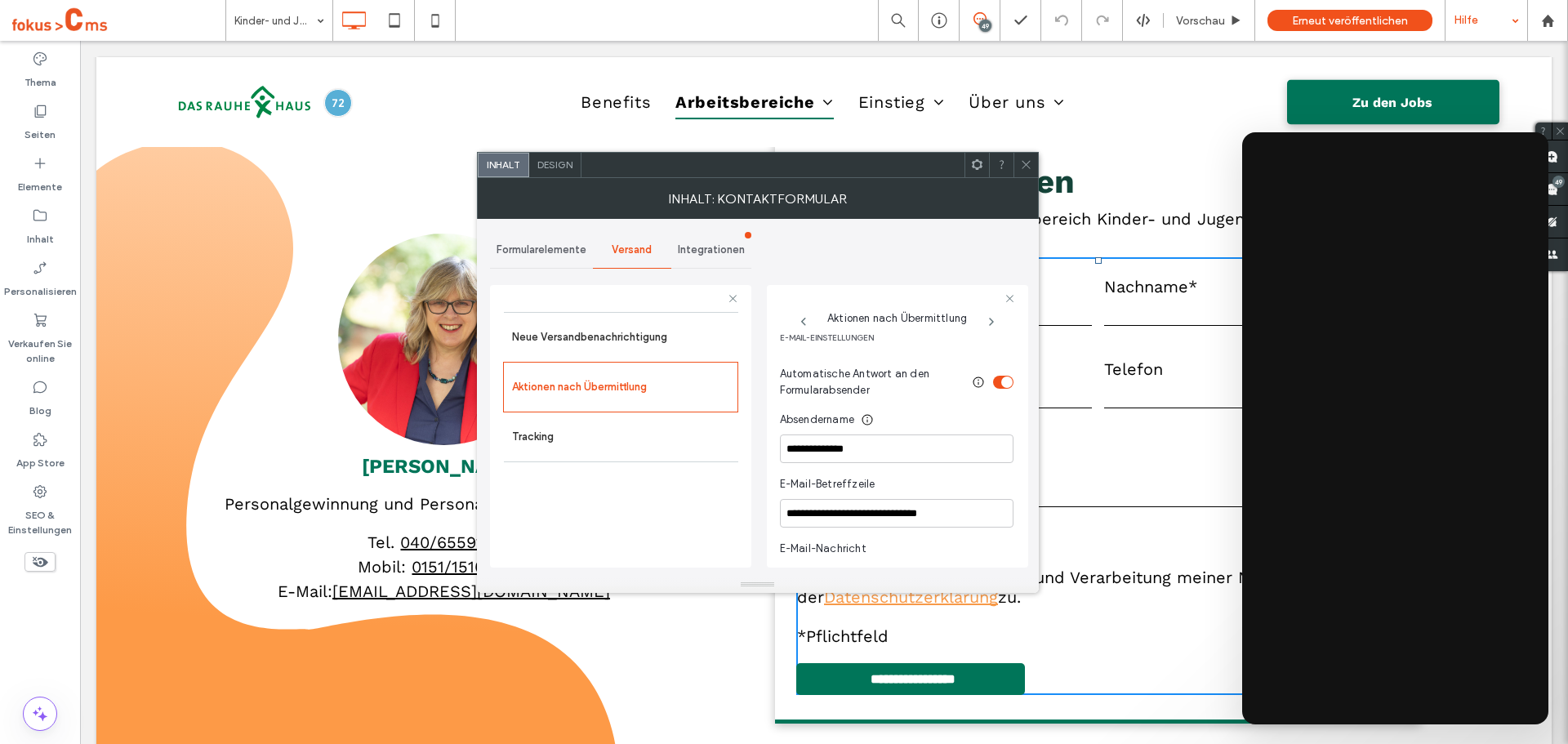
scroll to position [454, 0]
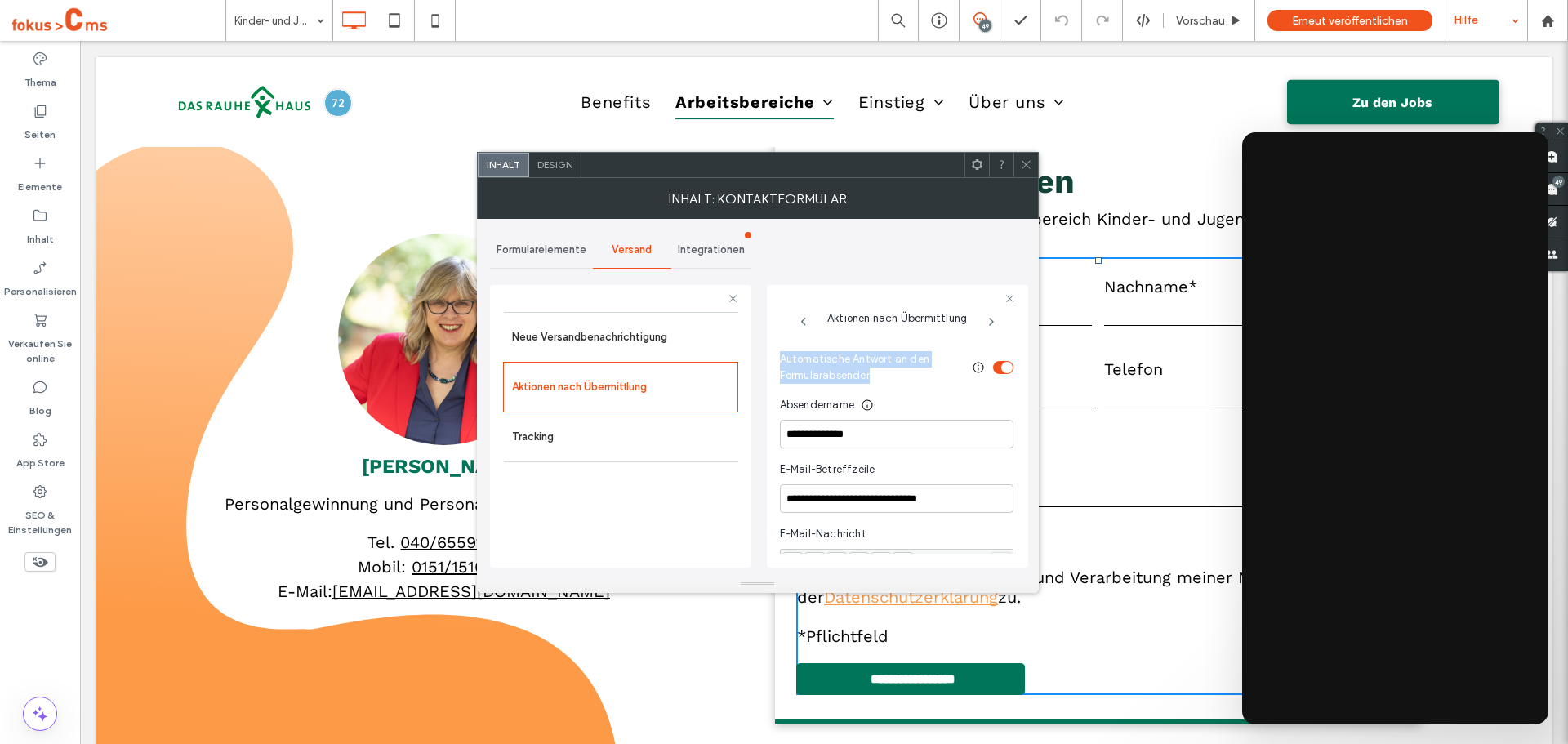
drag, startPoint x: 872, startPoint y: 378, endPoint x: 791, endPoint y: 365, distance: 82.0
click at [782, 364] on span "Automatische Antwort an den Formularabsender" at bounding box center [872, 367] width 184 height 33
copy span "Automatische Antwort an den Formularabsender"
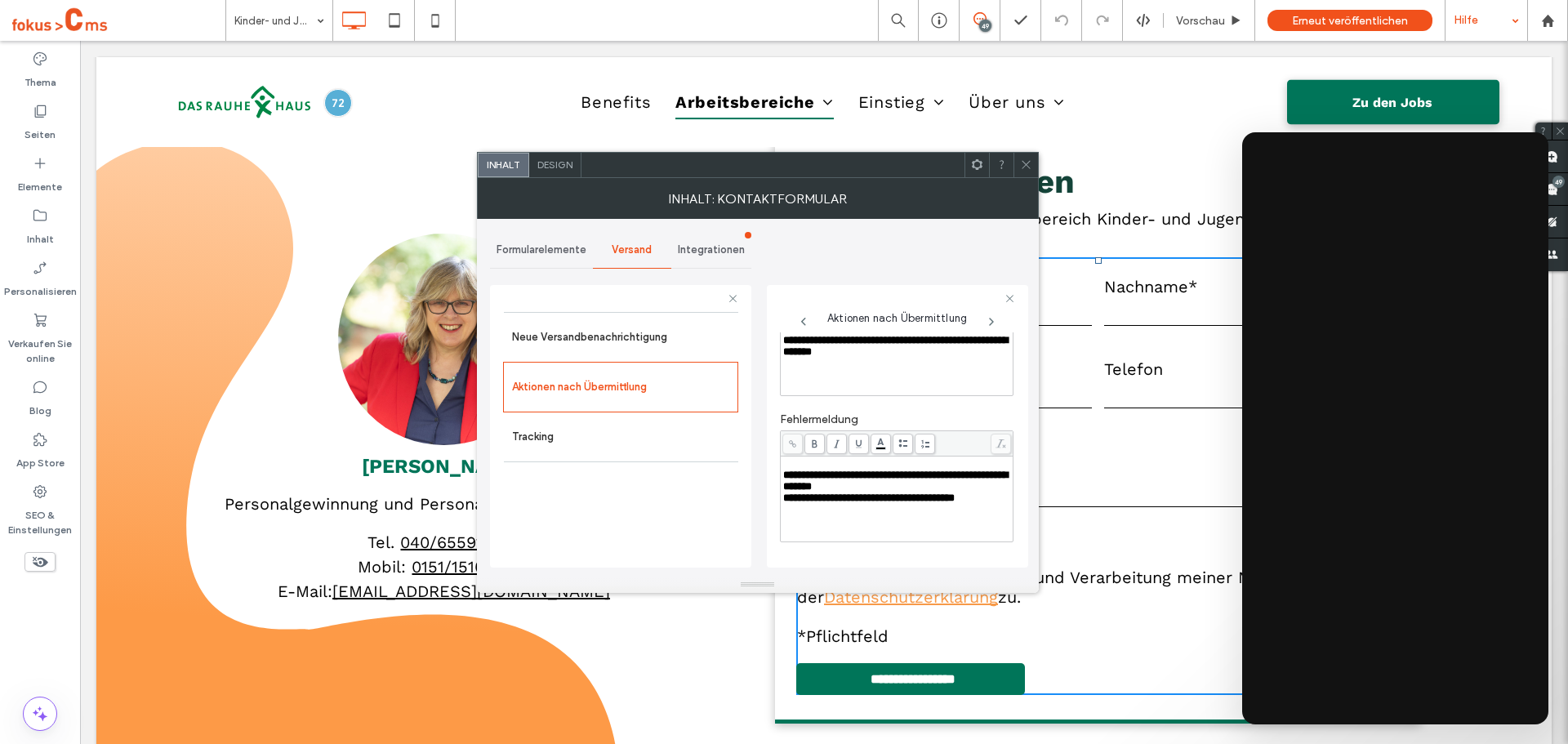
scroll to position [0, 0]
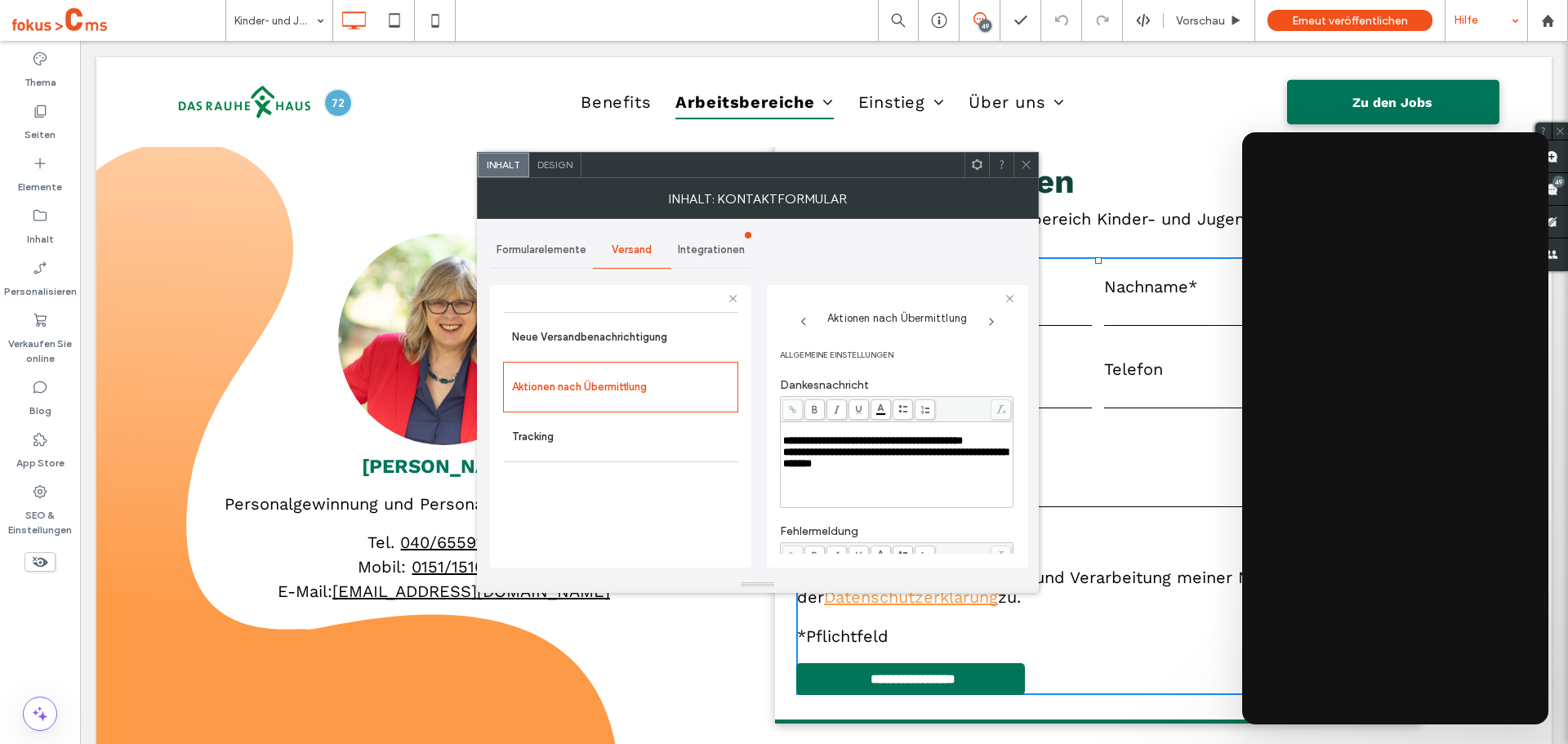
click at [542, 249] on span "Formularelemente" at bounding box center [541, 250] width 90 height 13
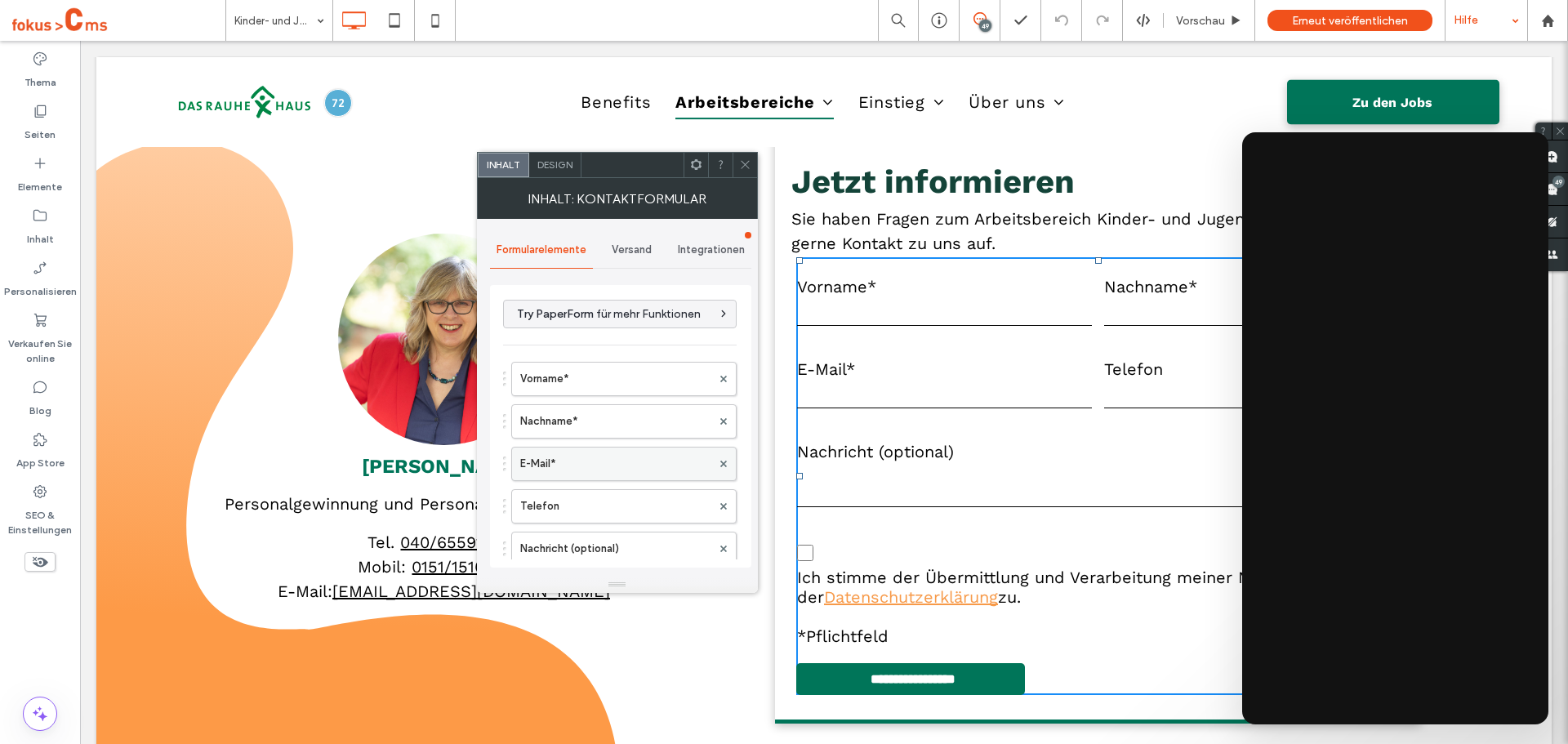
click at [569, 460] on label "E-Mail*" at bounding box center [615, 463] width 191 height 33
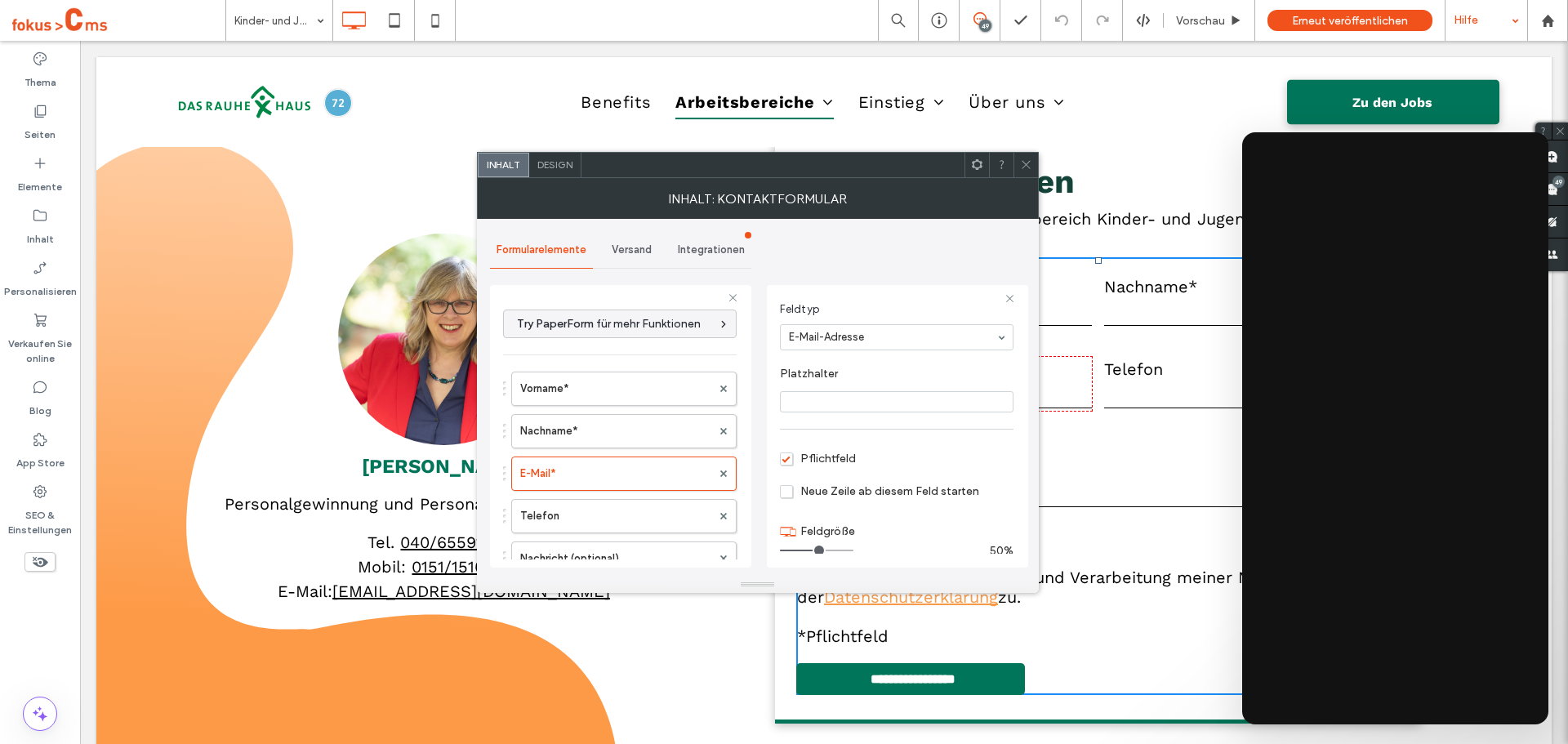
scroll to position [114, 0]
click at [620, 251] on span "Versand" at bounding box center [631, 250] width 40 height 13
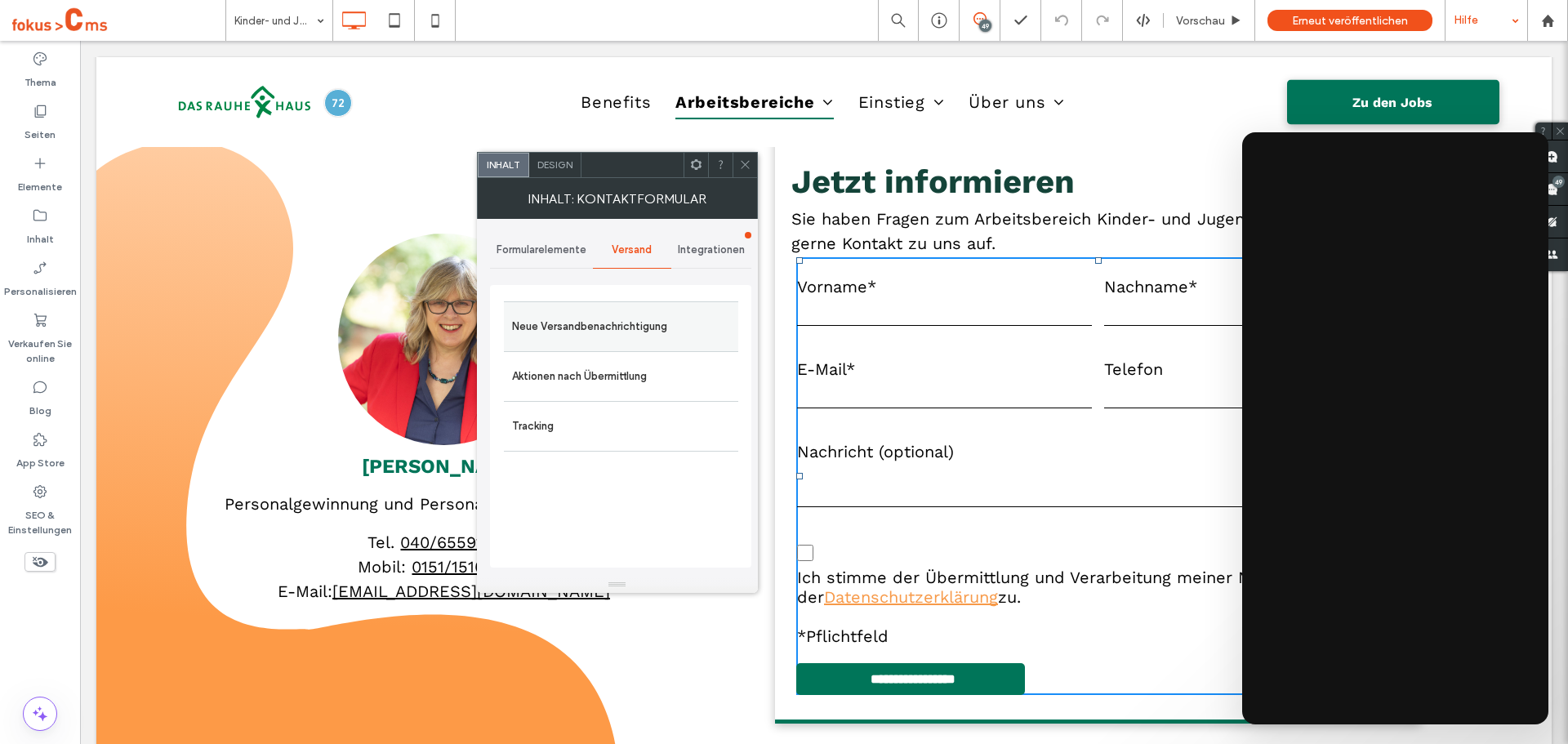
click at [596, 323] on label "Neue Versandbenachrichtigung" at bounding box center [620, 326] width 218 height 33
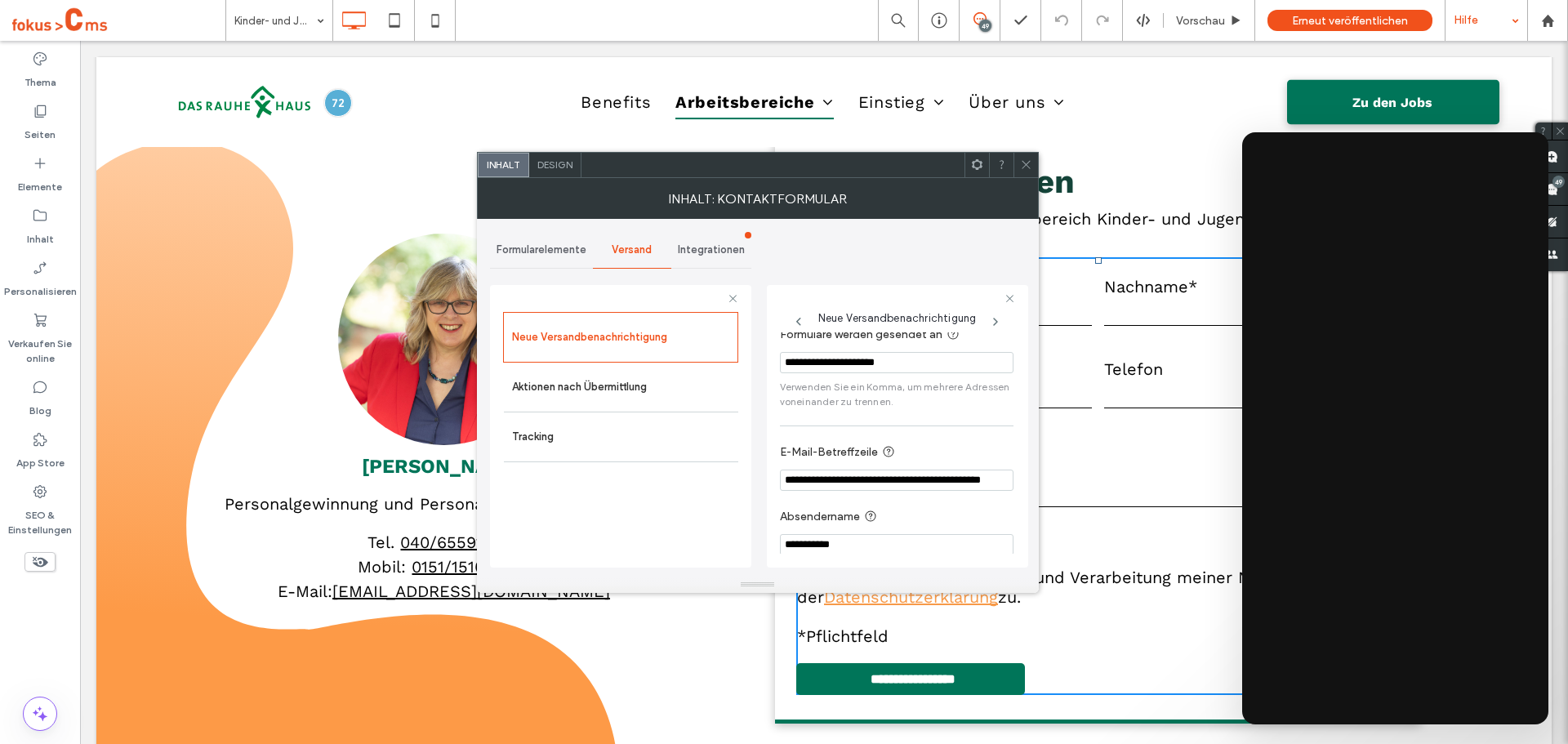
scroll to position [29, 0]
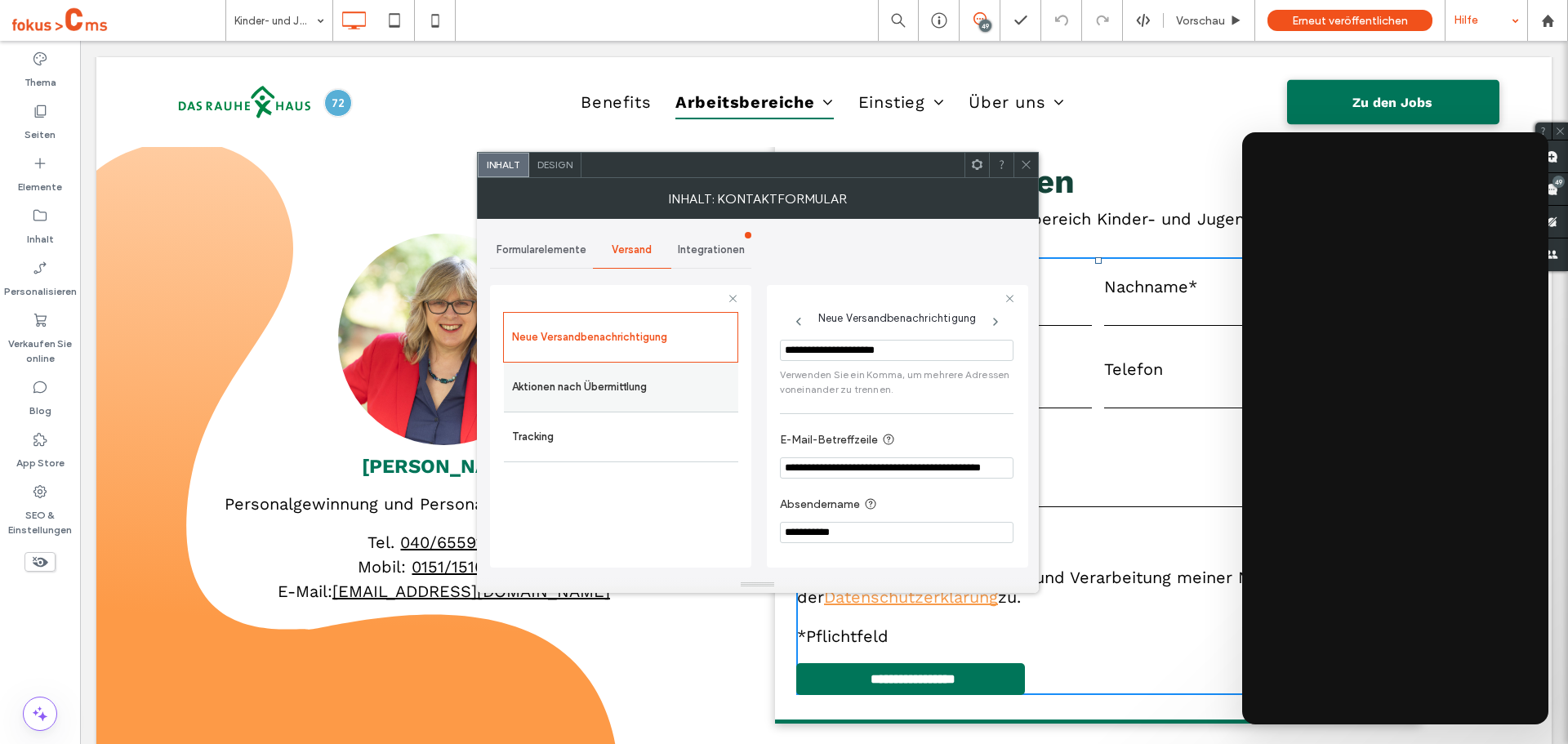
click at [621, 364] on div "Aktionen nach Übermittlung" at bounding box center [621, 387] width 235 height 49
click at [630, 384] on label "Aktionen nach Übermittlung" at bounding box center [620, 386] width 218 height 33
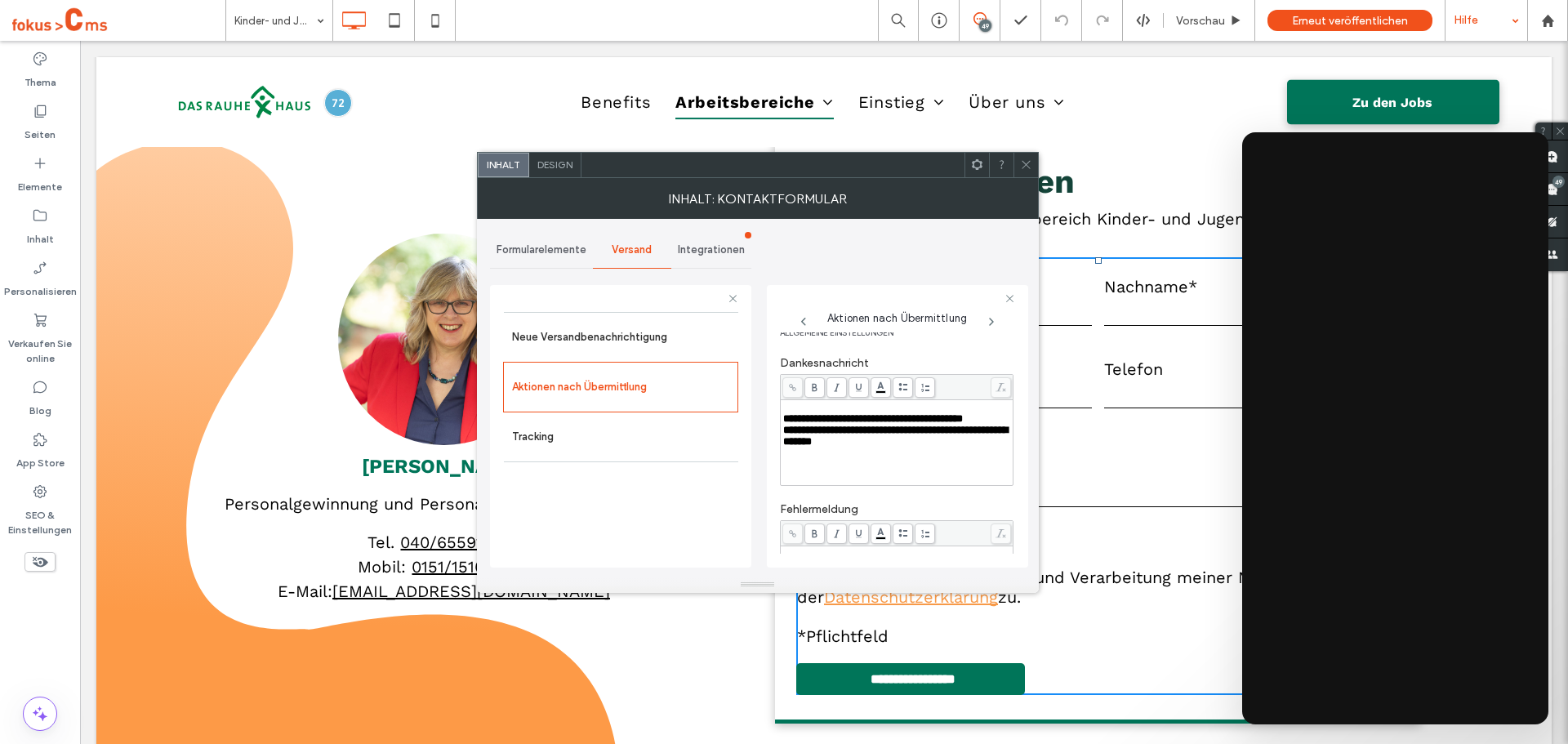
scroll to position [0, 0]
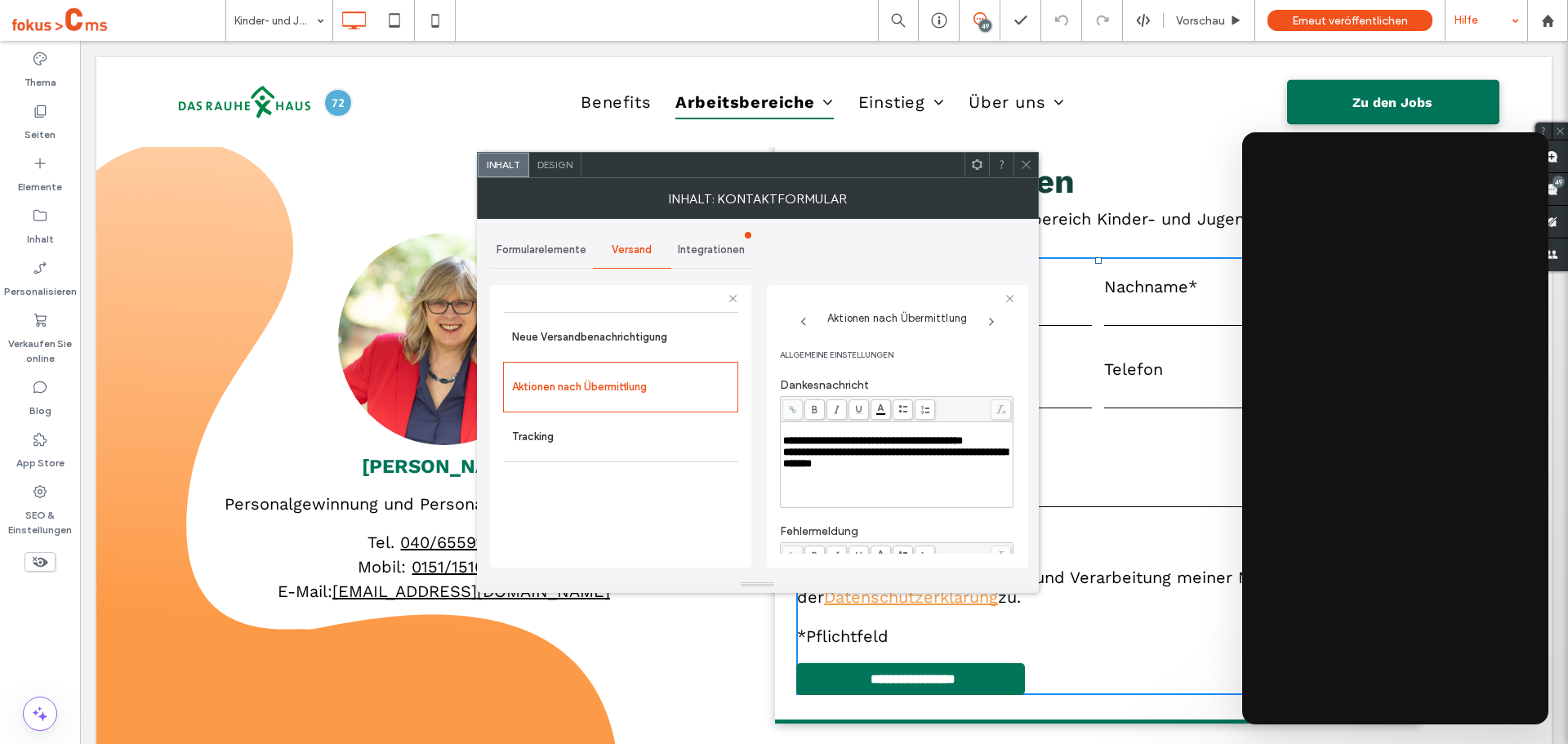
click at [561, 243] on span "Formularelemente" at bounding box center [541, 250] width 90 height 13
